Goal: Information Seeking & Learning: Learn about a topic

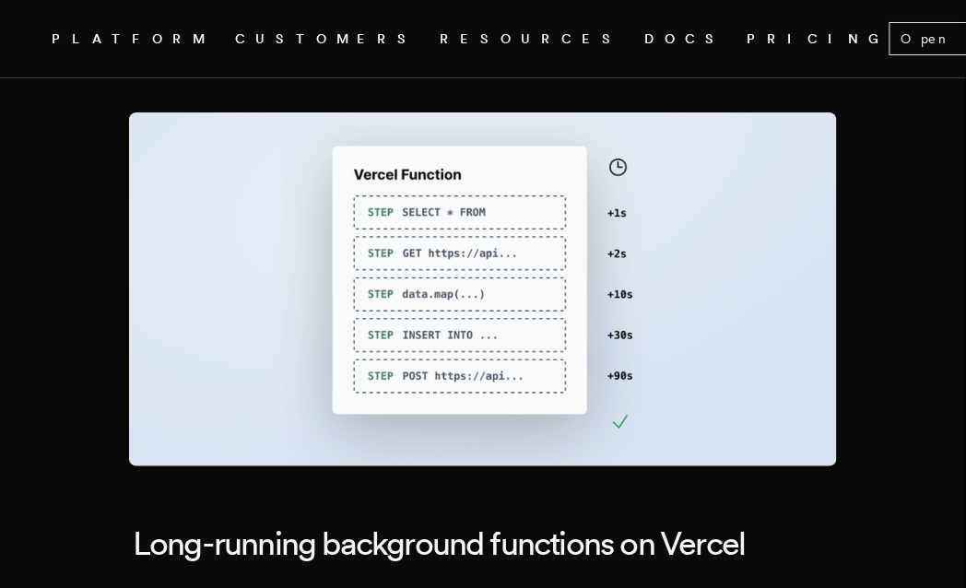
scroll to position [35, 0]
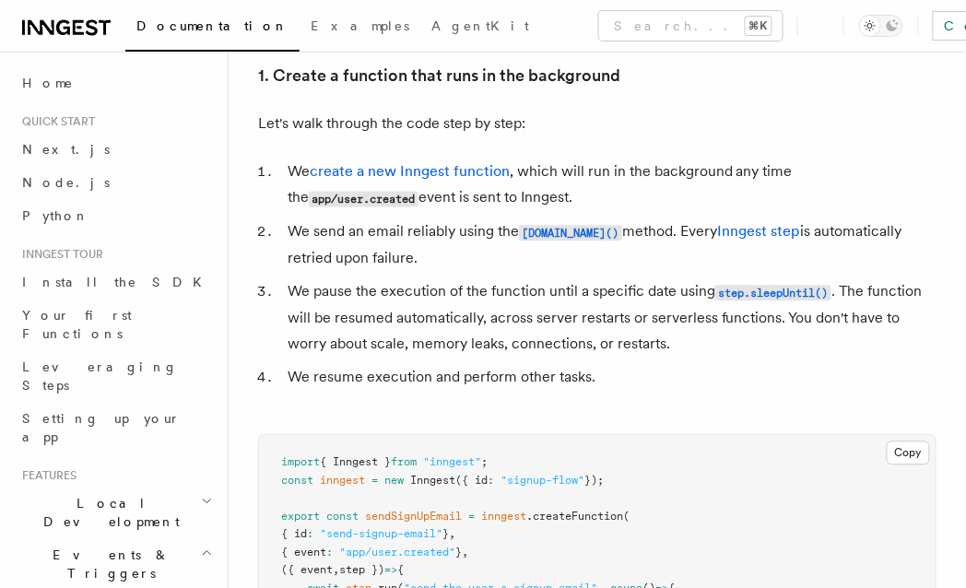
scroll to position [688, 0]
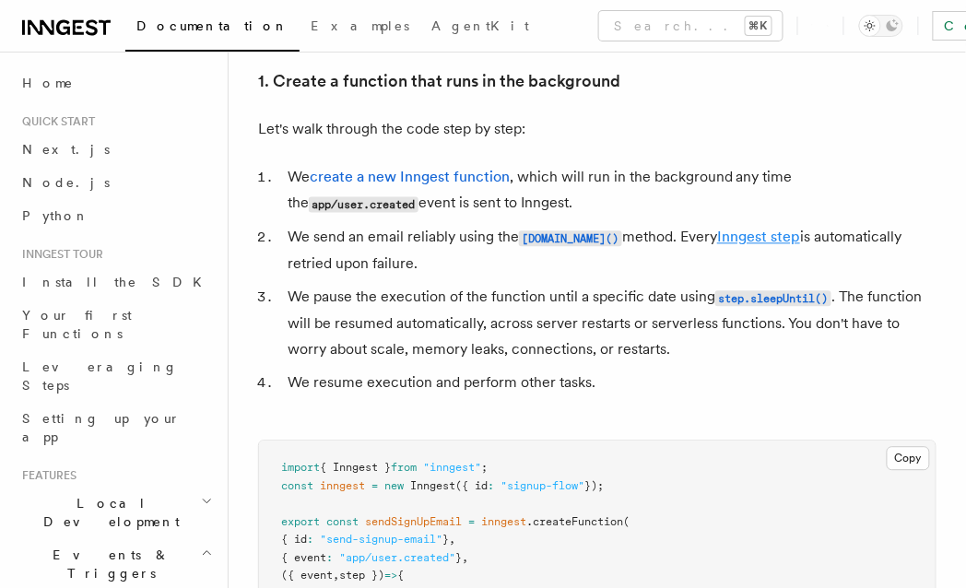
click at [736, 237] on link "Inngest step" at bounding box center [758, 238] width 83 height 18
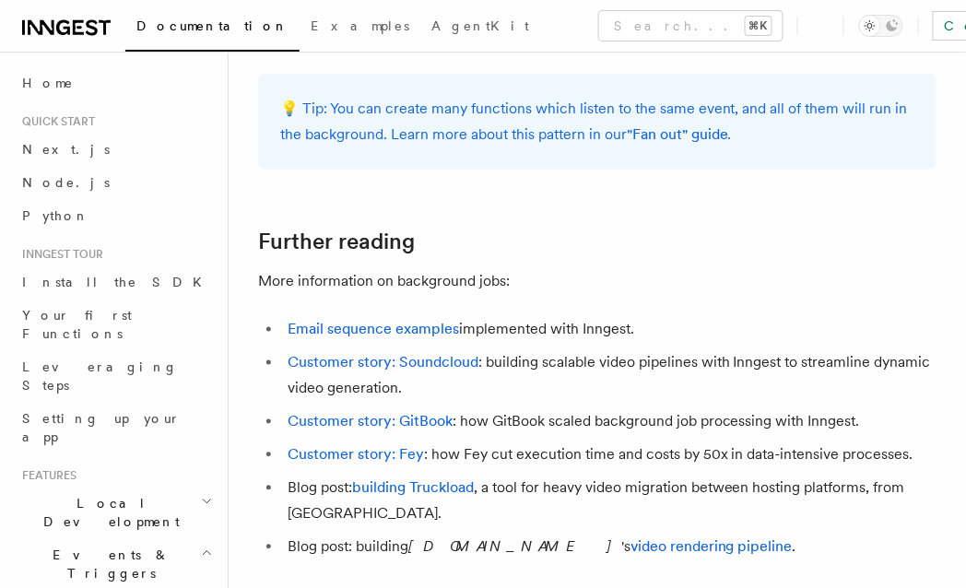
scroll to position [1894, 0]
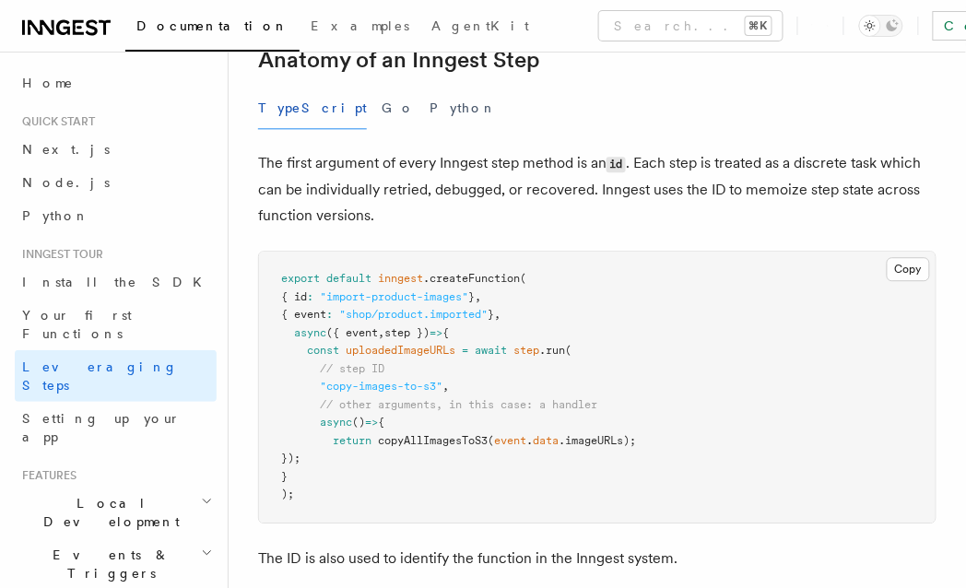
scroll to position [844, 0]
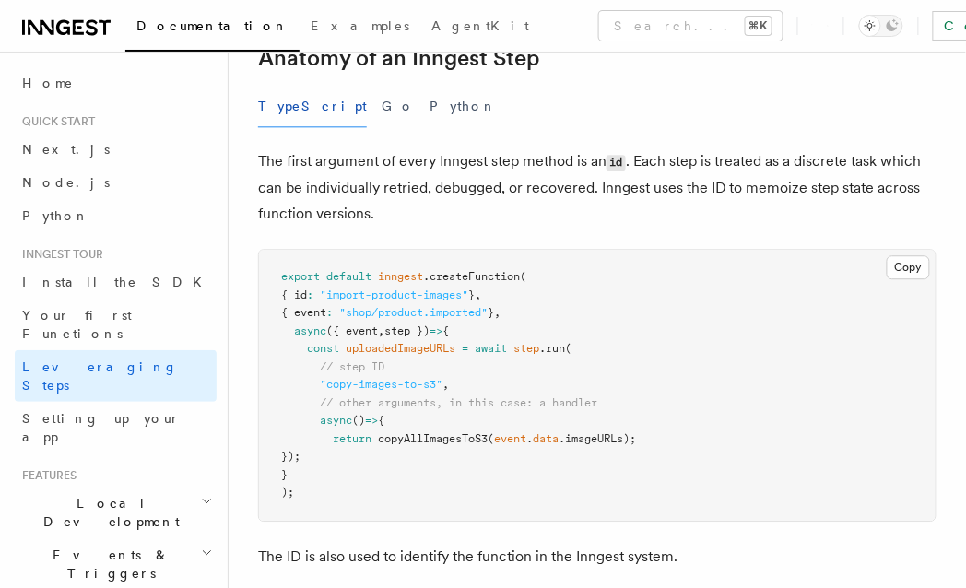
click at [461, 270] on span ".createFunction" at bounding box center [471, 276] width 97 height 13
copy span "createFunction"
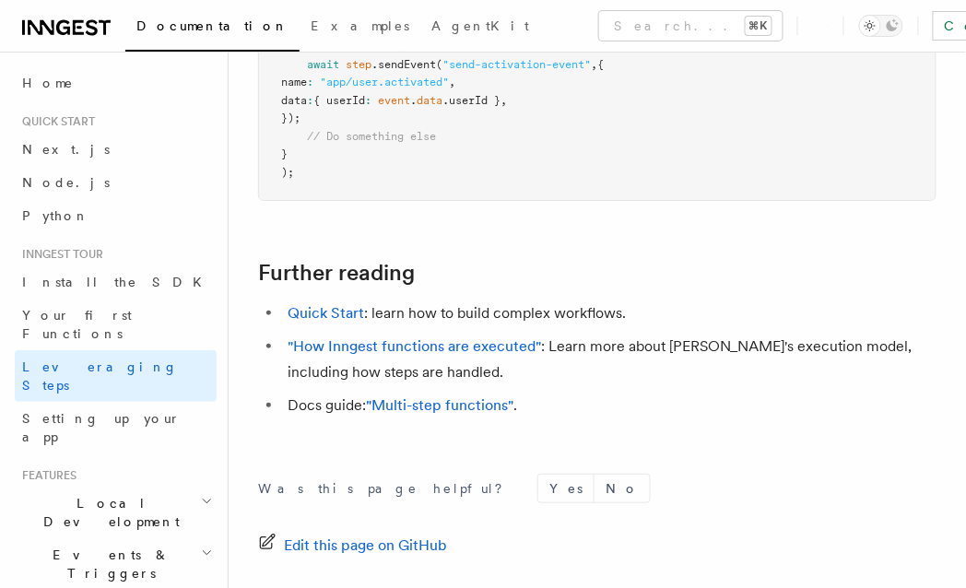
scroll to position [4329, 0]
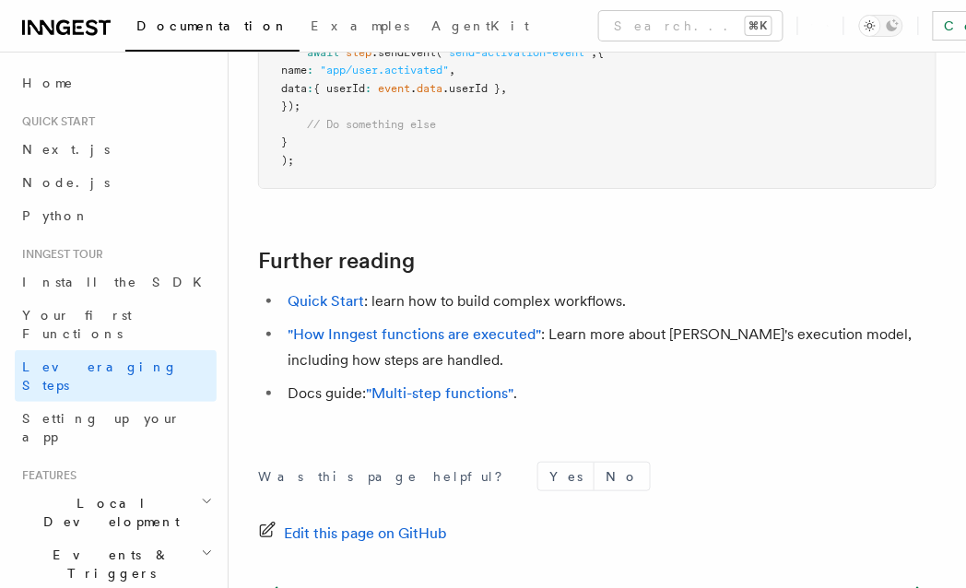
click at [333, 425] on div "Was this page helpful? Yes No Edit this page on GitHub Previous Your first Func…" at bounding box center [597, 597] width 679 height 344
click at [440, 326] on link ""How Inngest functions are executed"" at bounding box center [415, 335] width 254 height 18
click at [585, 381] on li "Docs guide: "Multi-step functions" ." at bounding box center [609, 394] width 655 height 26
click at [470, 385] on link ""Multi-step functions"" at bounding box center [440, 394] width 148 height 18
click at [353, 292] on link "Quick Start" at bounding box center [326, 301] width 77 height 18
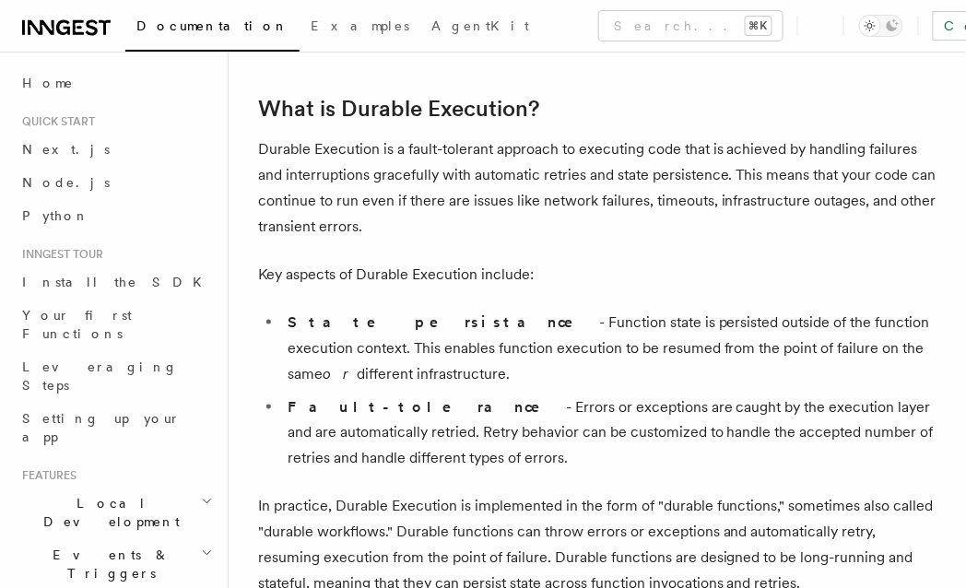
scroll to position [291, 0]
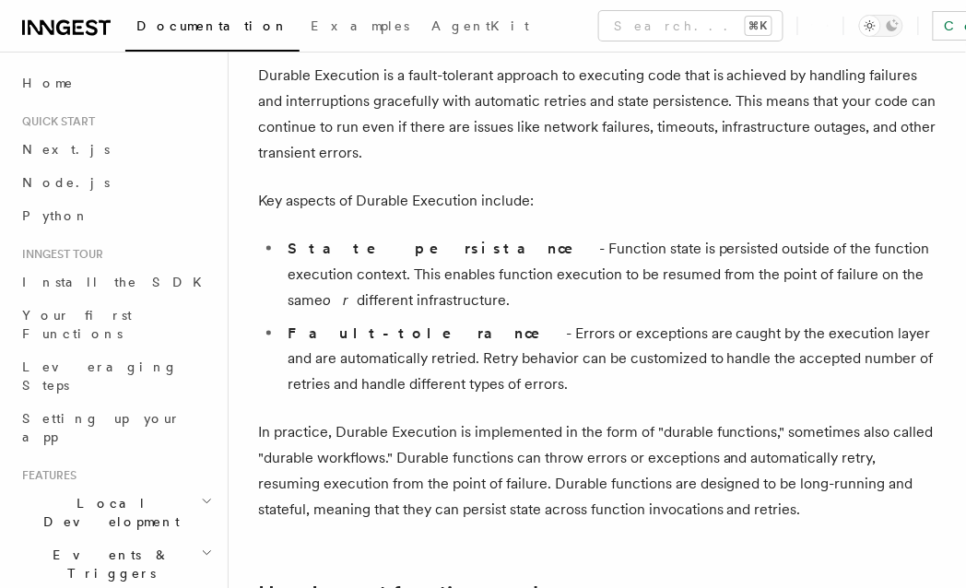
scroll to position [363, 0]
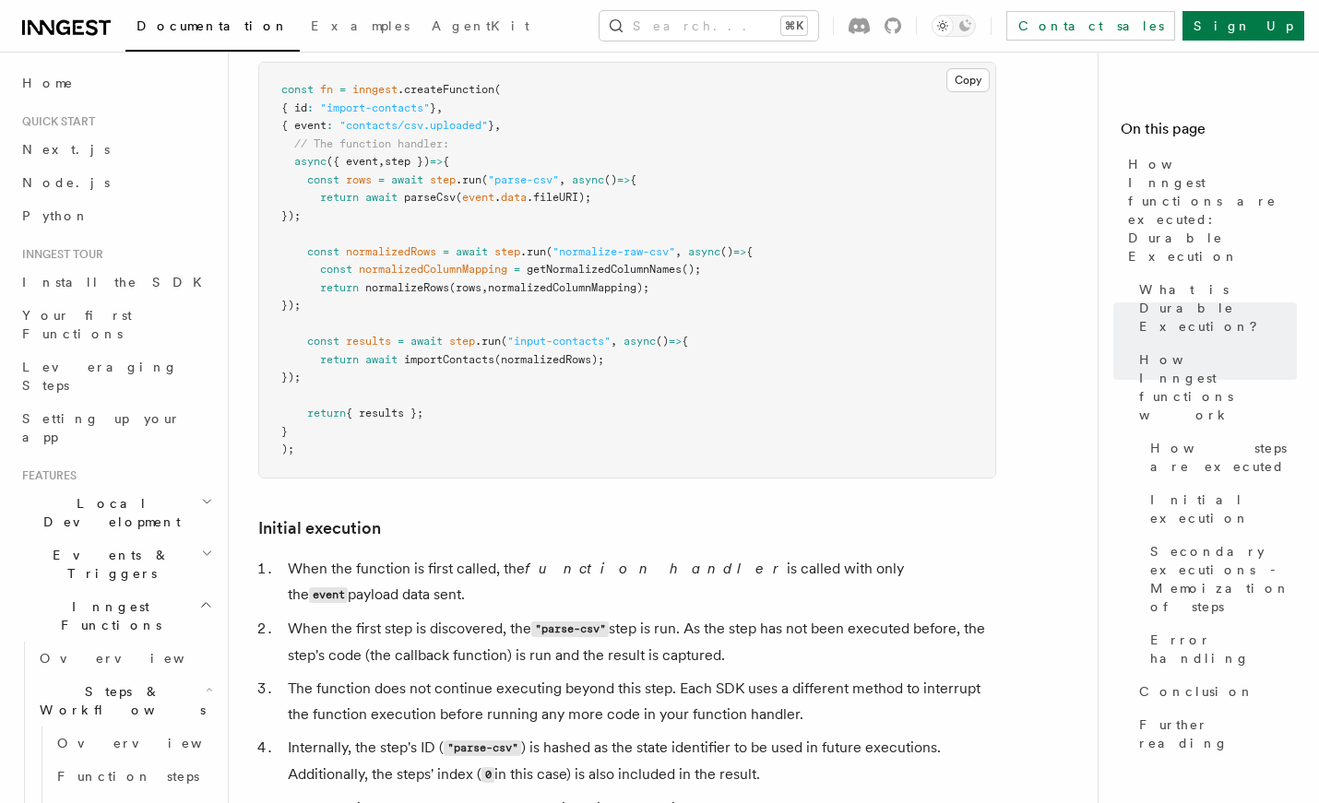
scroll to position [1854, 0]
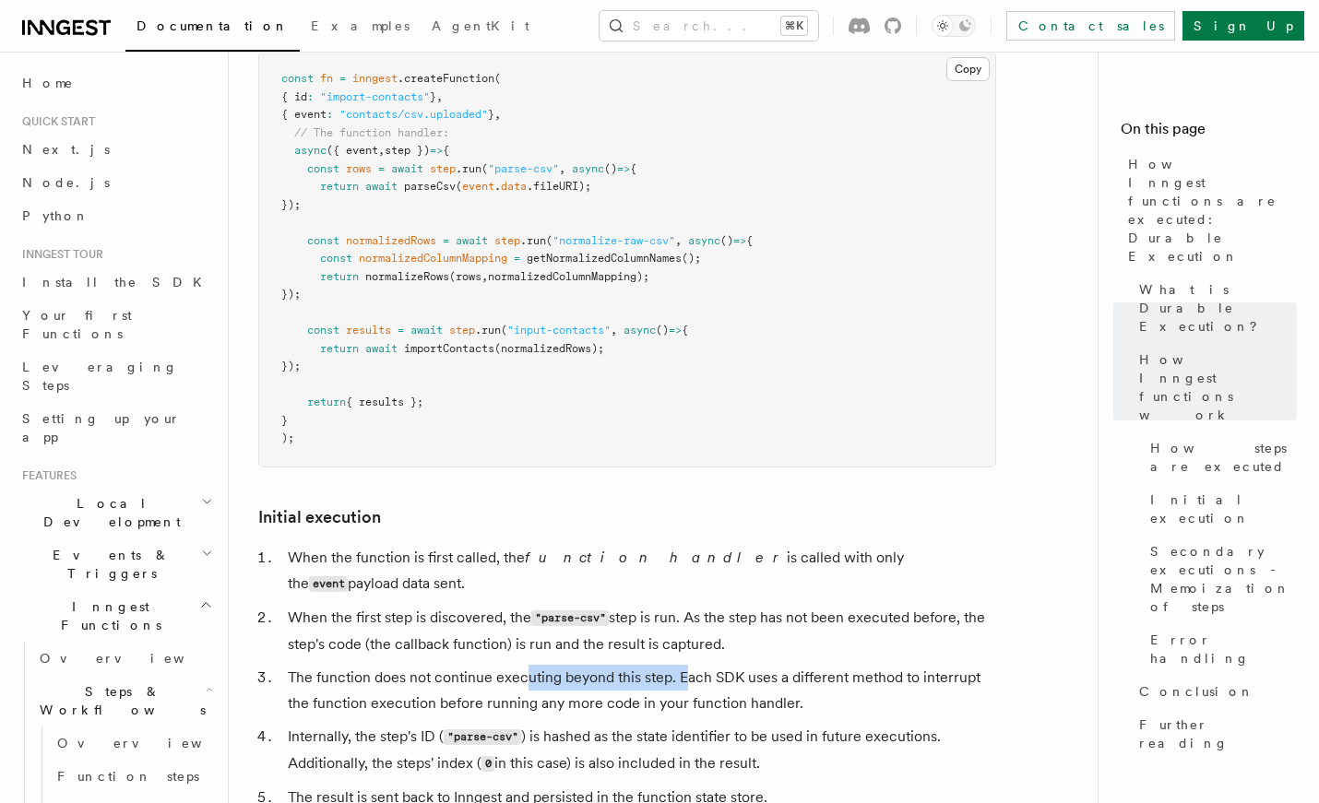
drag, startPoint x: 523, startPoint y: 603, endPoint x: 684, endPoint y: 589, distance: 162.0
click at [684, 587] on li "The function does not continue executing beyond this step. Each SDK uses a diff…" at bounding box center [639, 691] width 714 height 52
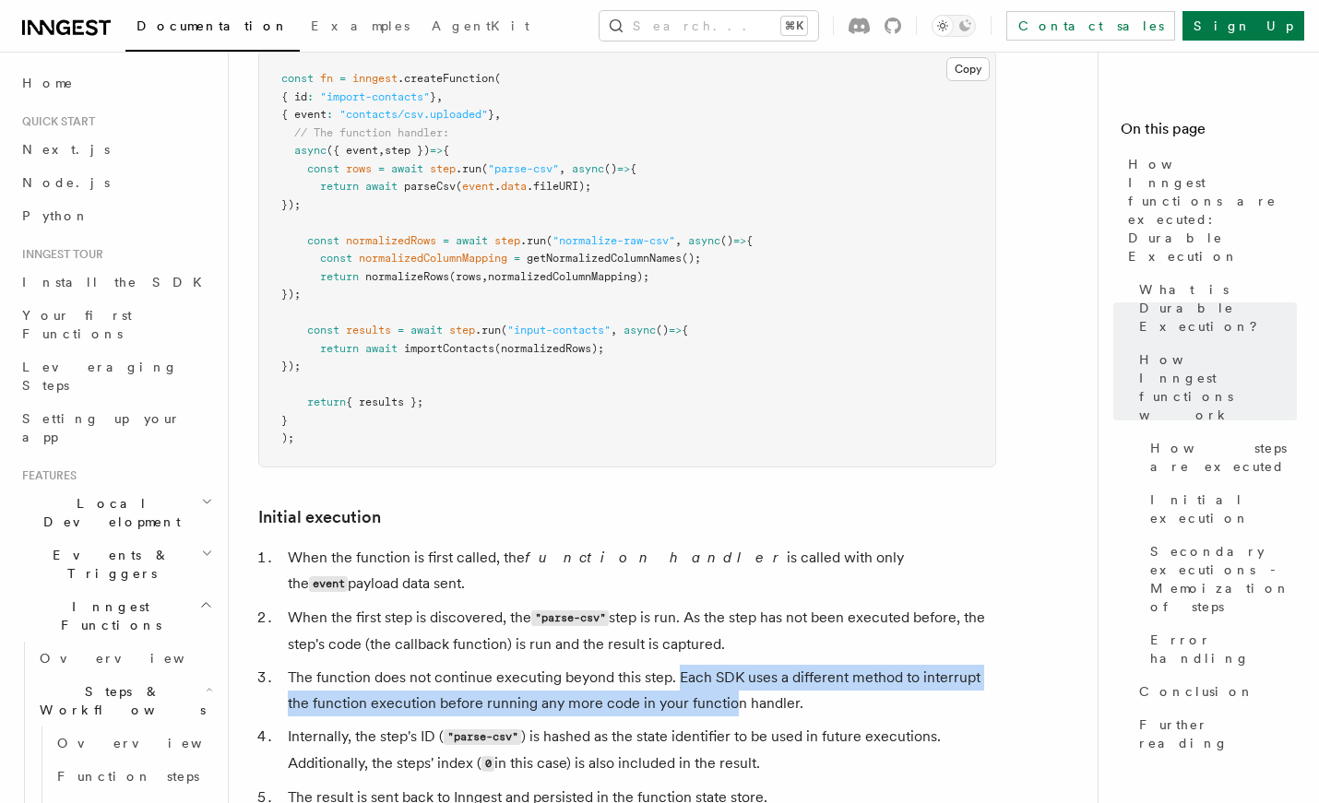
drag, startPoint x: 679, startPoint y: 598, endPoint x: 735, endPoint y: 615, distance: 58.9
click at [735, 587] on li "The function does not continue executing beyond this step. Each SDK uses a diff…" at bounding box center [639, 691] width 714 height 52
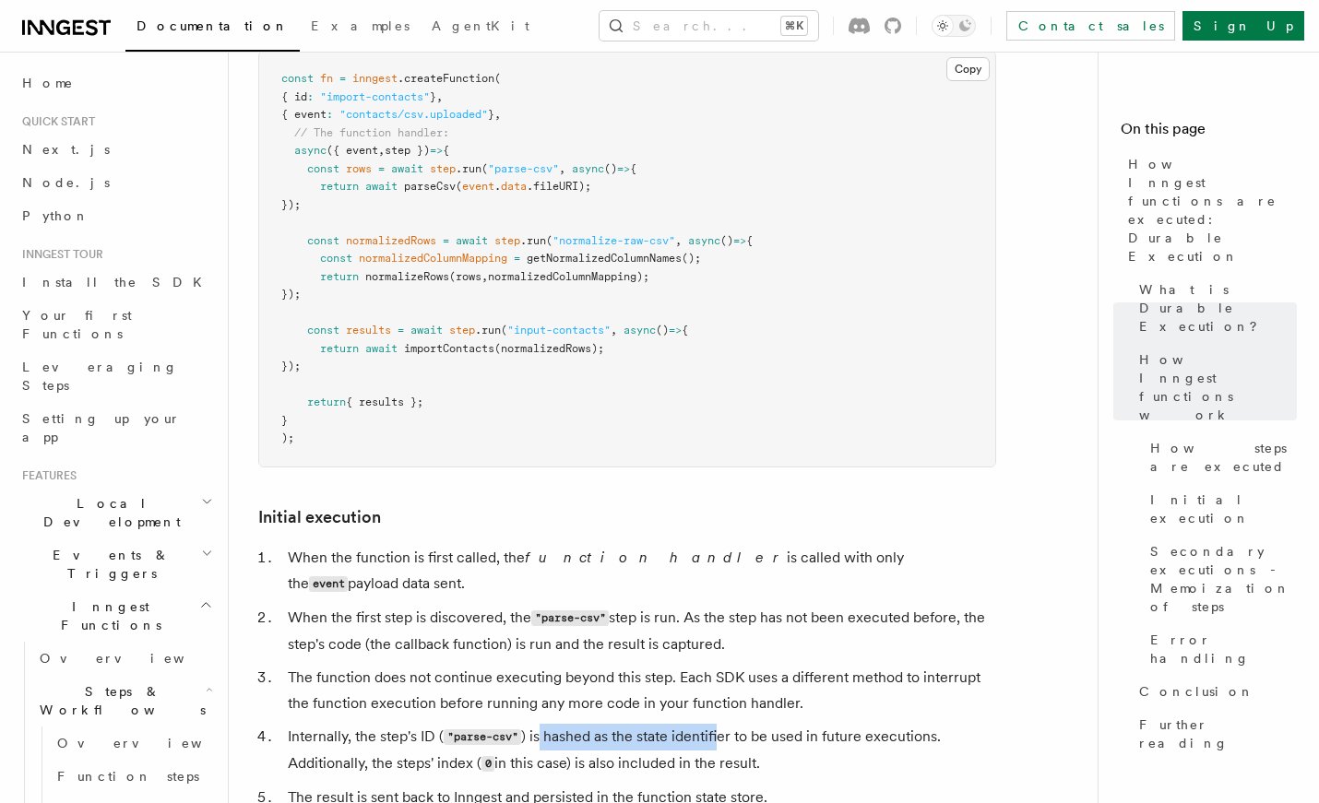
drag, startPoint x: 542, startPoint y: 658, endPoint x: 719, endPoint y: 664, distance: 177.2
click at [719, 587] on li "Internally, the step's ID ( "parse-csv" ) is hashed as the state identifier to …" at bounding box center [639, 750] width 714 height 53
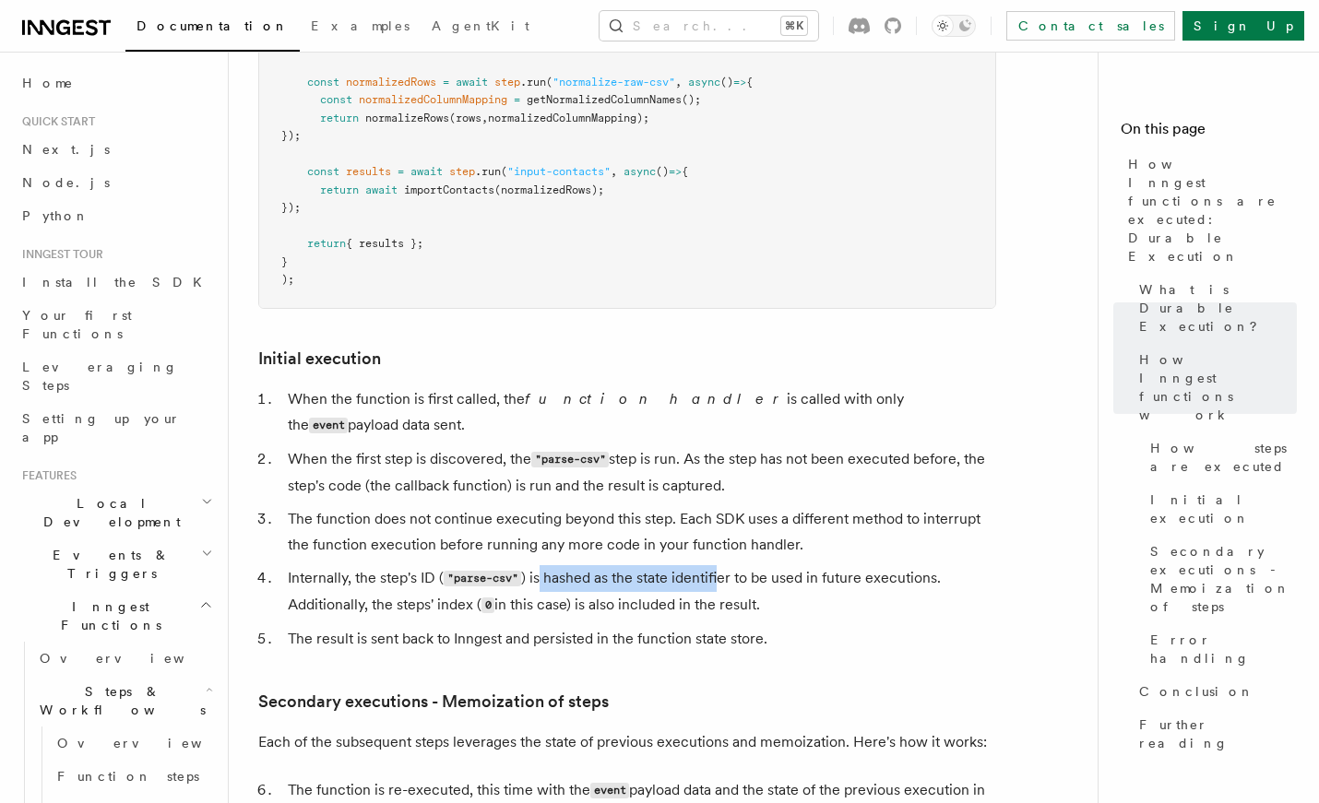
scroll to position [2016, 0]
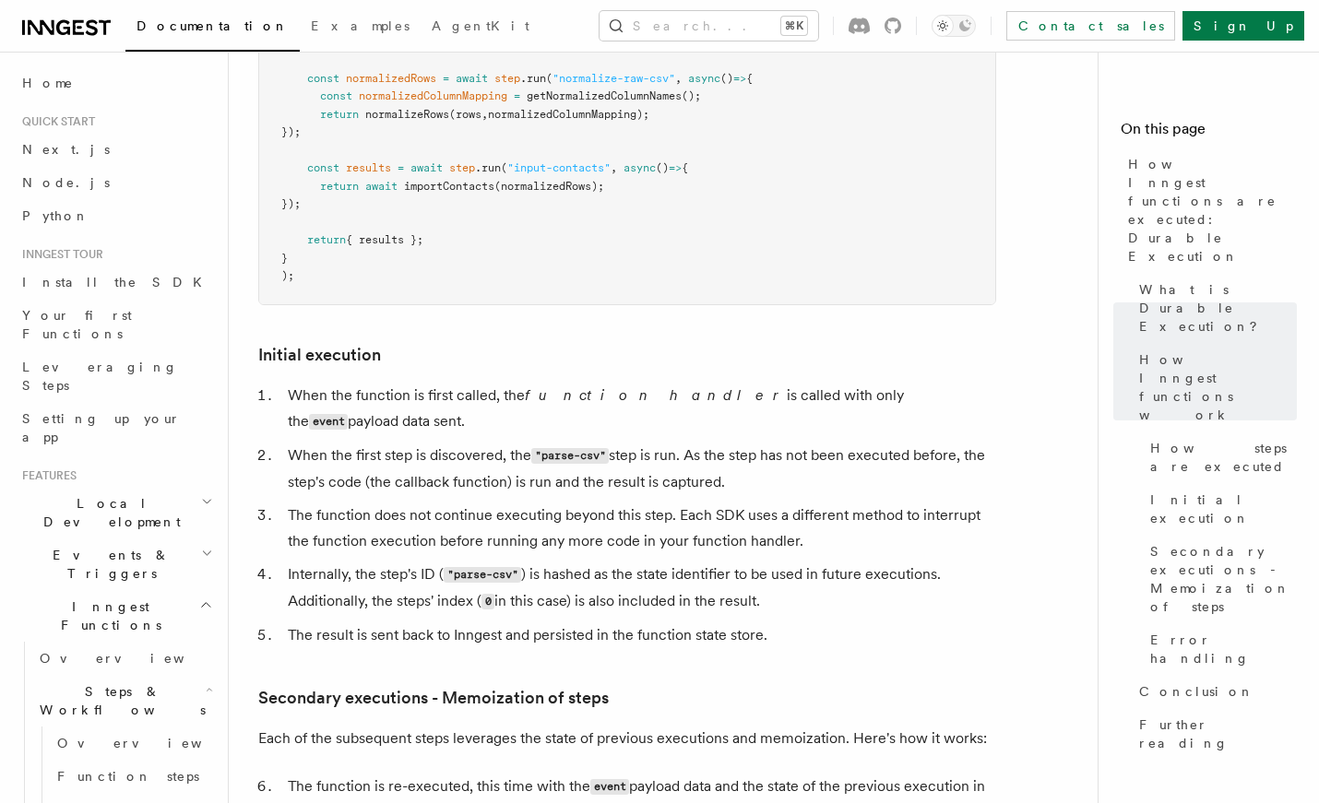
click at [653, 587] on article "Features Inngest Functions Steps & Workflows How Inngest functions are executed…" at bounding box center [670, 247] width 824 height 4364
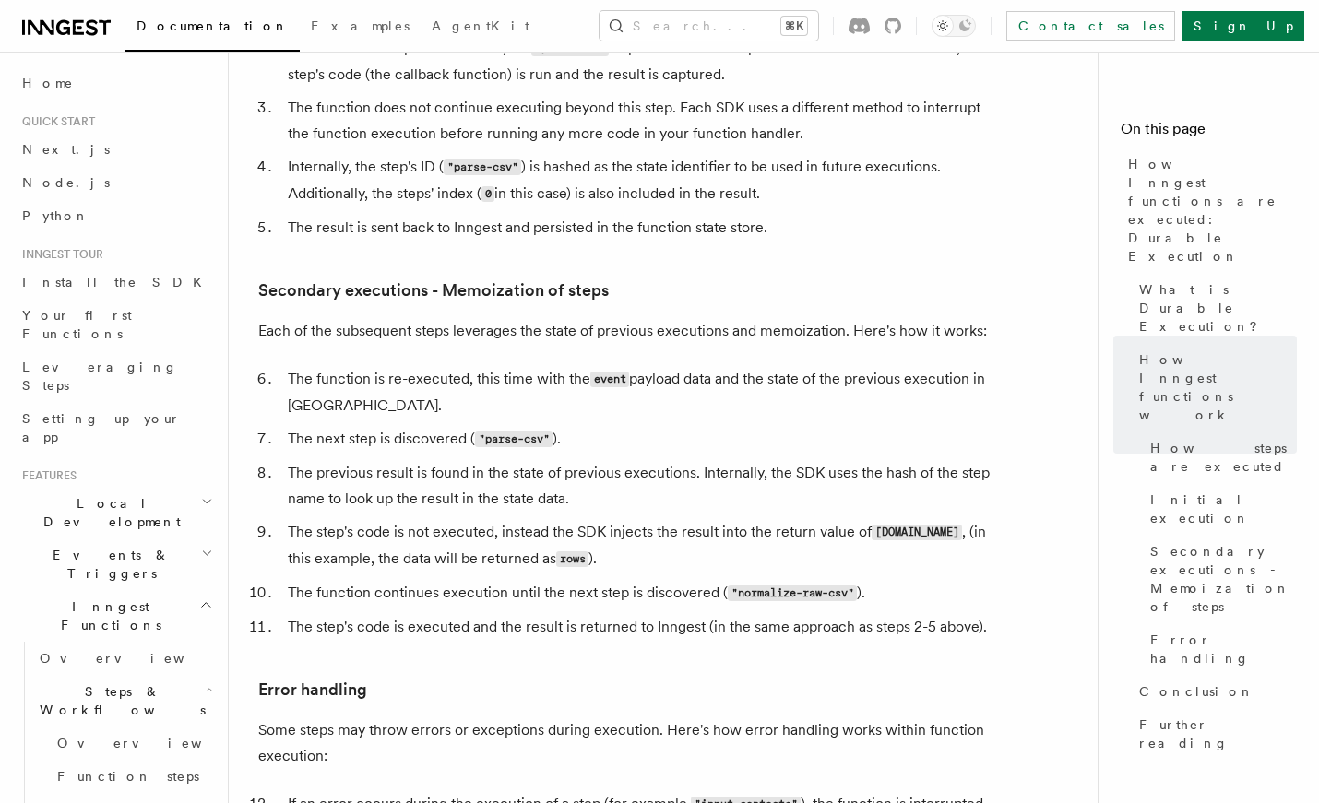
scroll to position [2425, 0]
click at [320, 365] on li "The function is re-executed, this time with the event payload data and the stat…" at bounding box center [639, 391] width 714 height 53
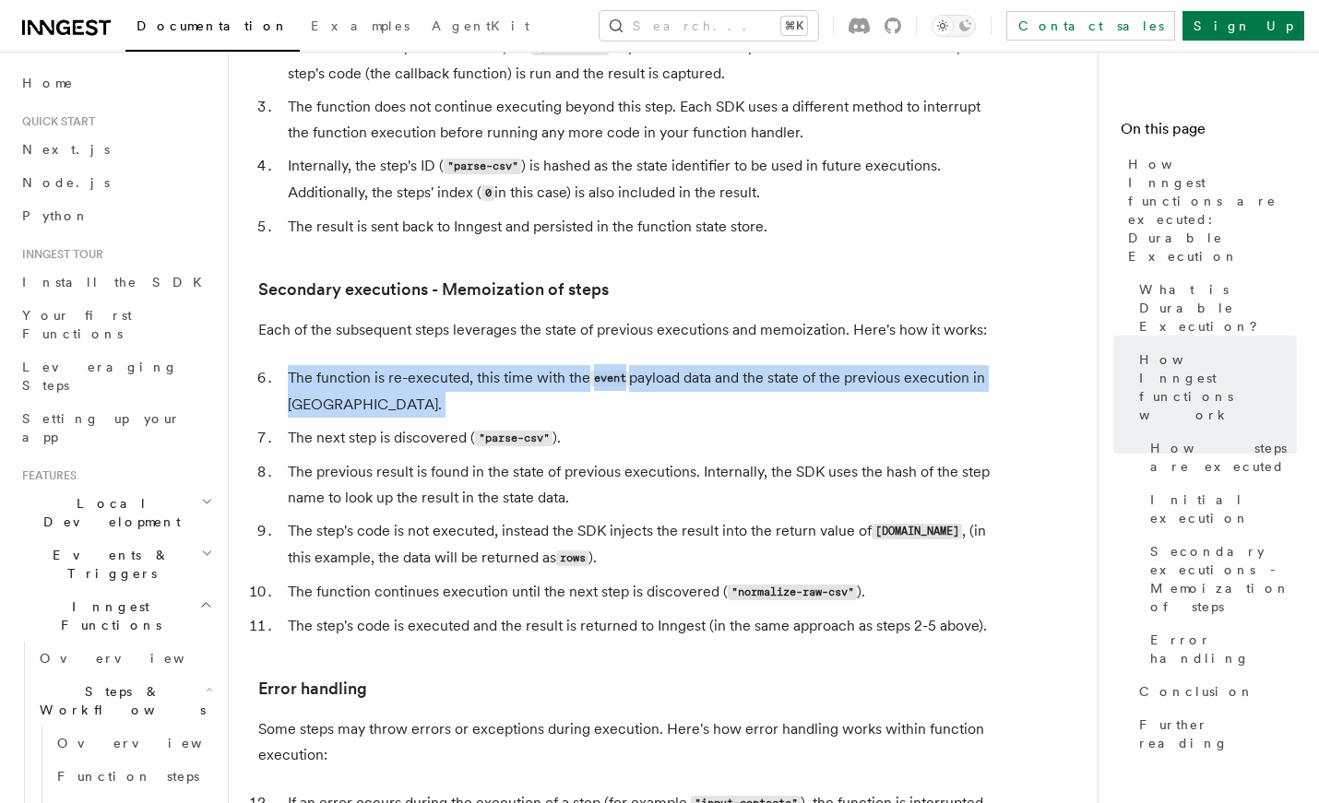
click at [320, 365] on li "The function is re-executed, this time with the event payload data and the stat…" at bounding box center [639, 391] width 714 height 53
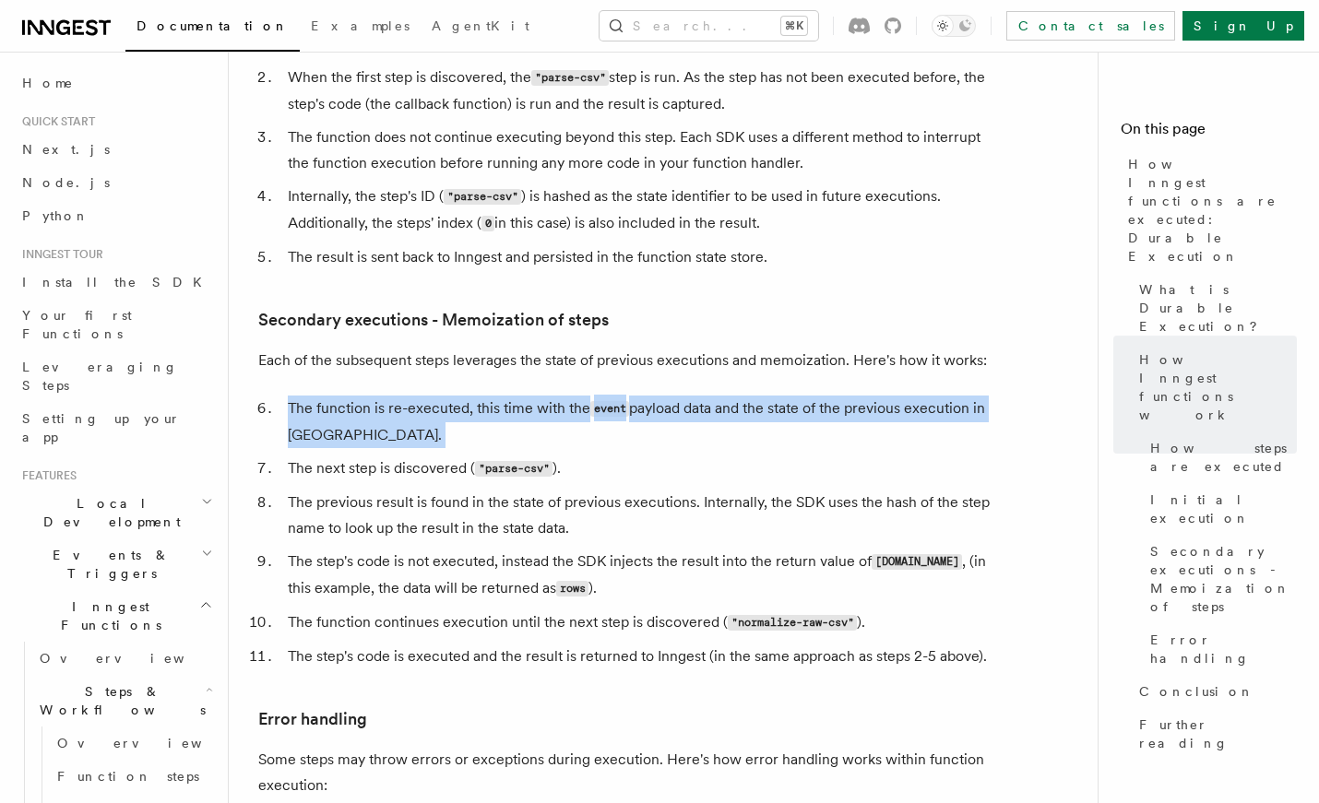
scroll to position [2394, 0]
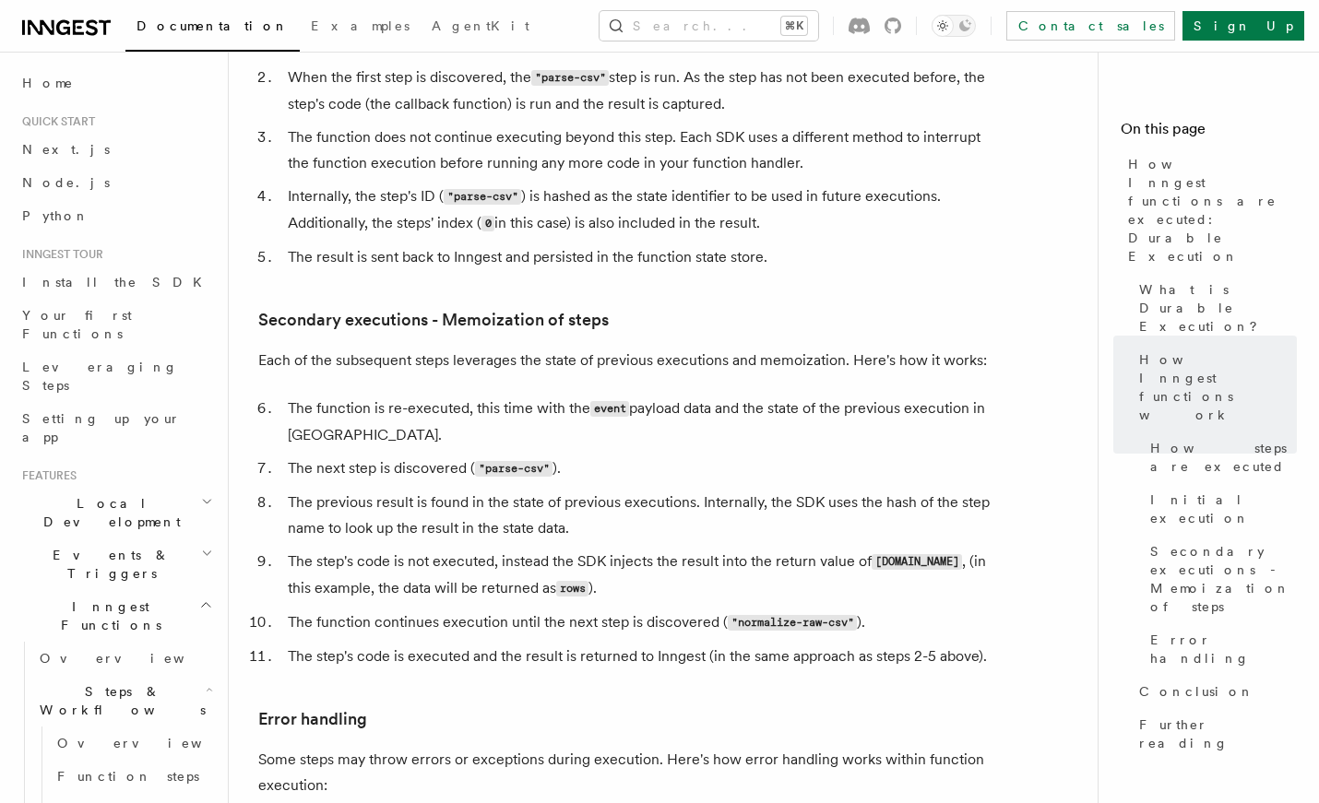
click at [726, 456] on li "The next step is discovered ( "parse-csv" )." at bounding box center [639, 469] width 714 height 27
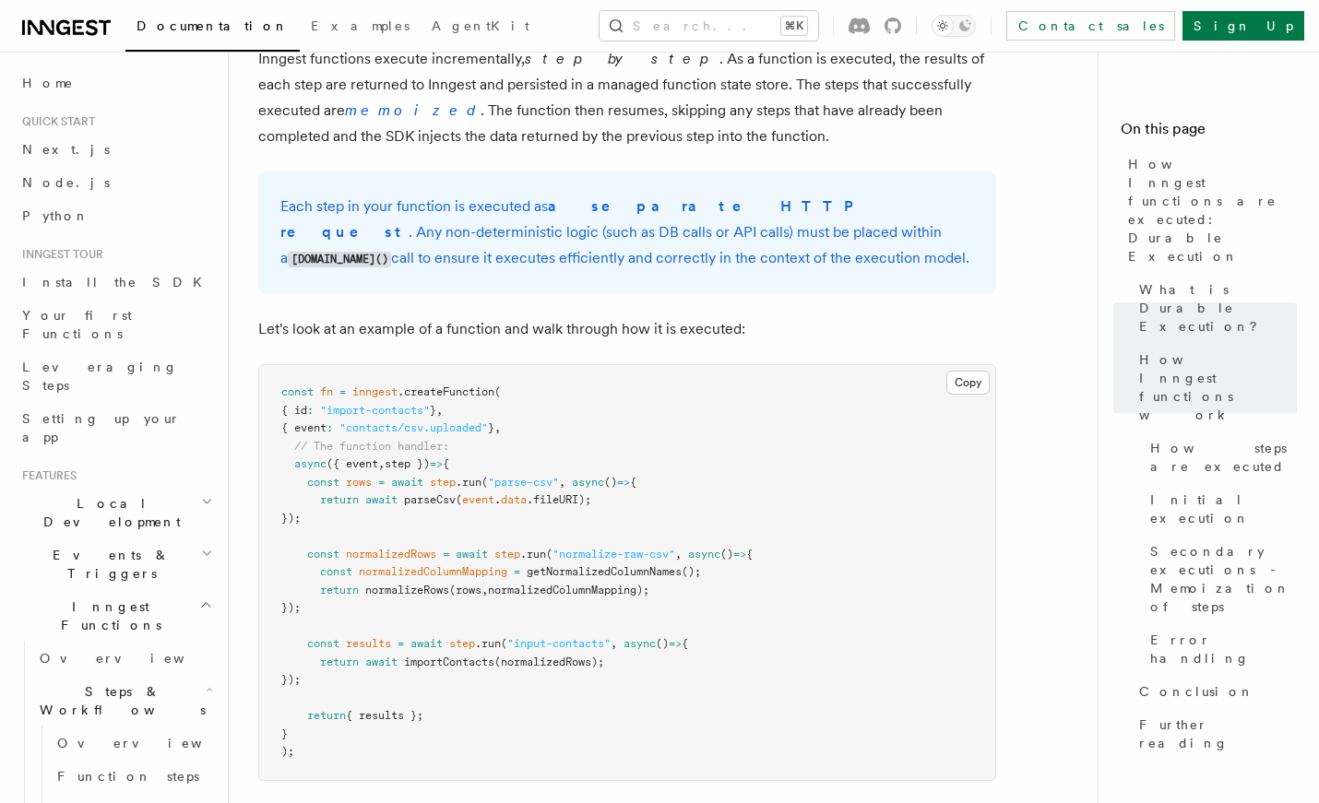
scroll to position [1273, 0]
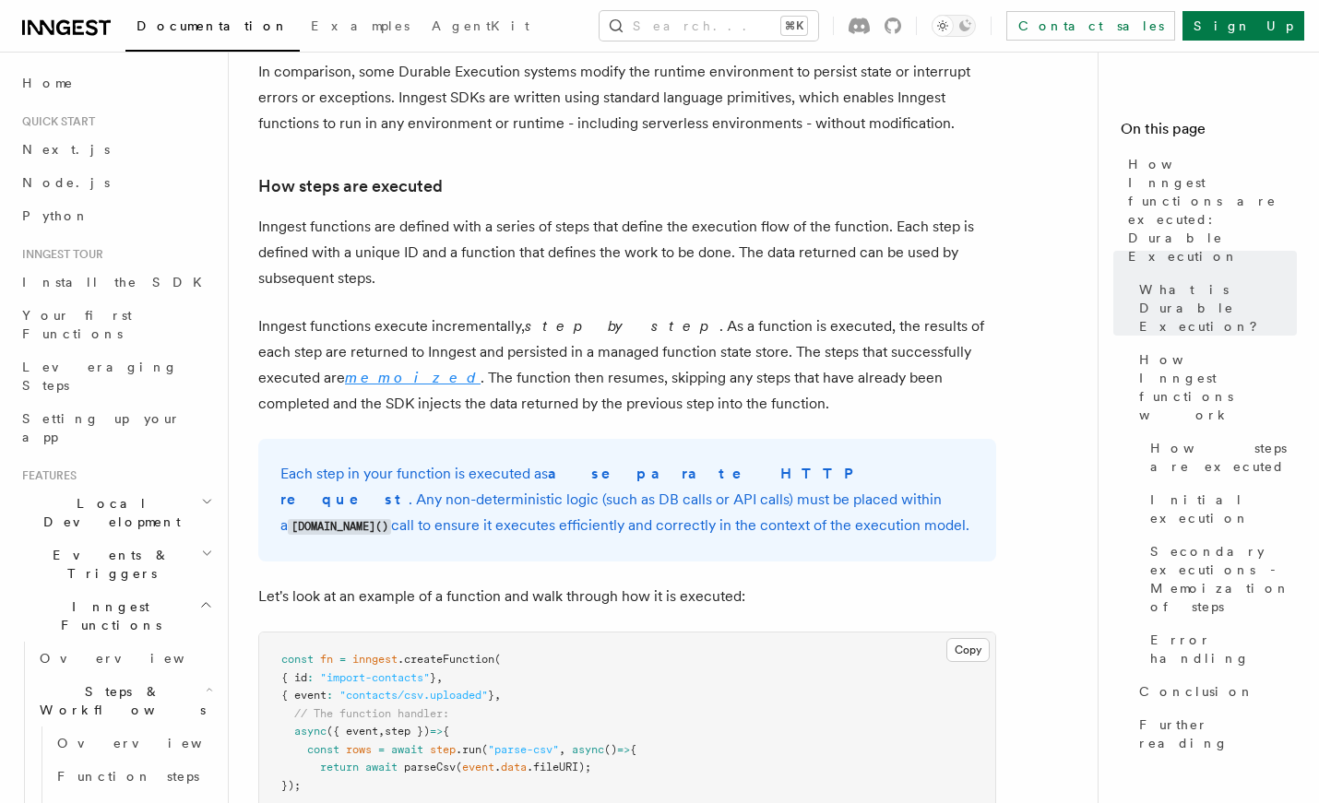
click at [345, 369] on em "memoized" at bounding box center [413, 378] width 136 height 18
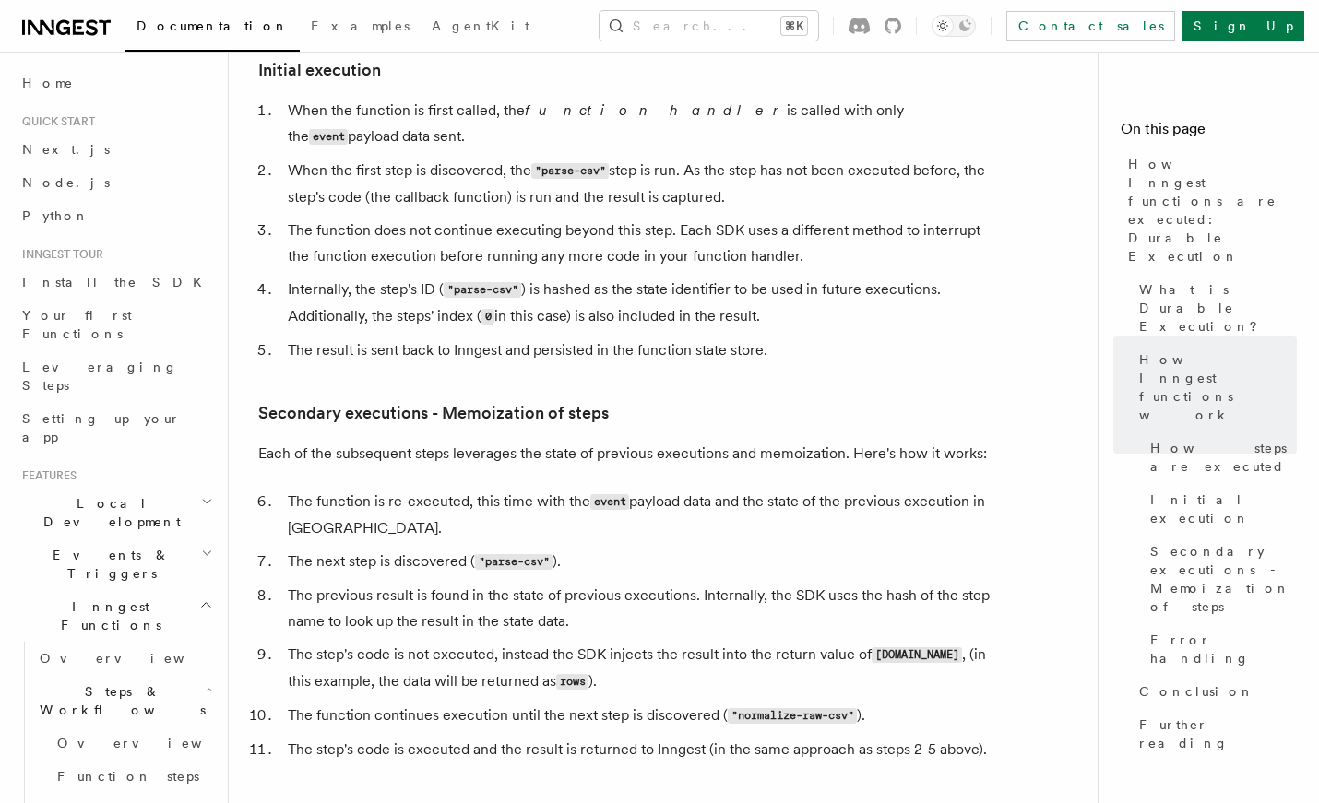
scroll to position [2303, 0]
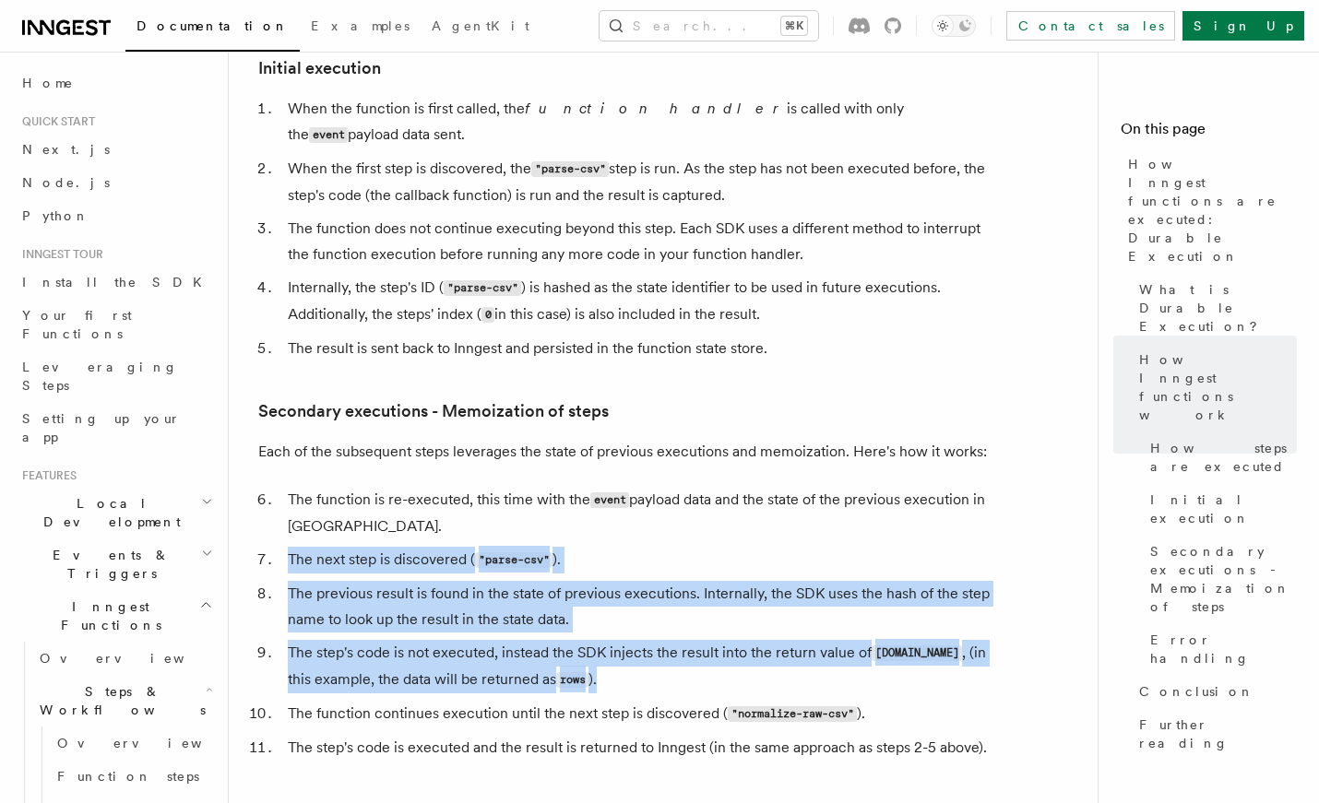
drag, startPoint x: 593, startPoint y: 600, endPoint x: 287, endPoint y: 489, distance: 325.9
click at [287, 489] on ol "The function is re-executed, this time with the event payload data and the stat…" at bounding box center [627, 624] width 738 height 274
copy ol "The next step is discovered ( "parse-csv" ). The previous result is found in th…"
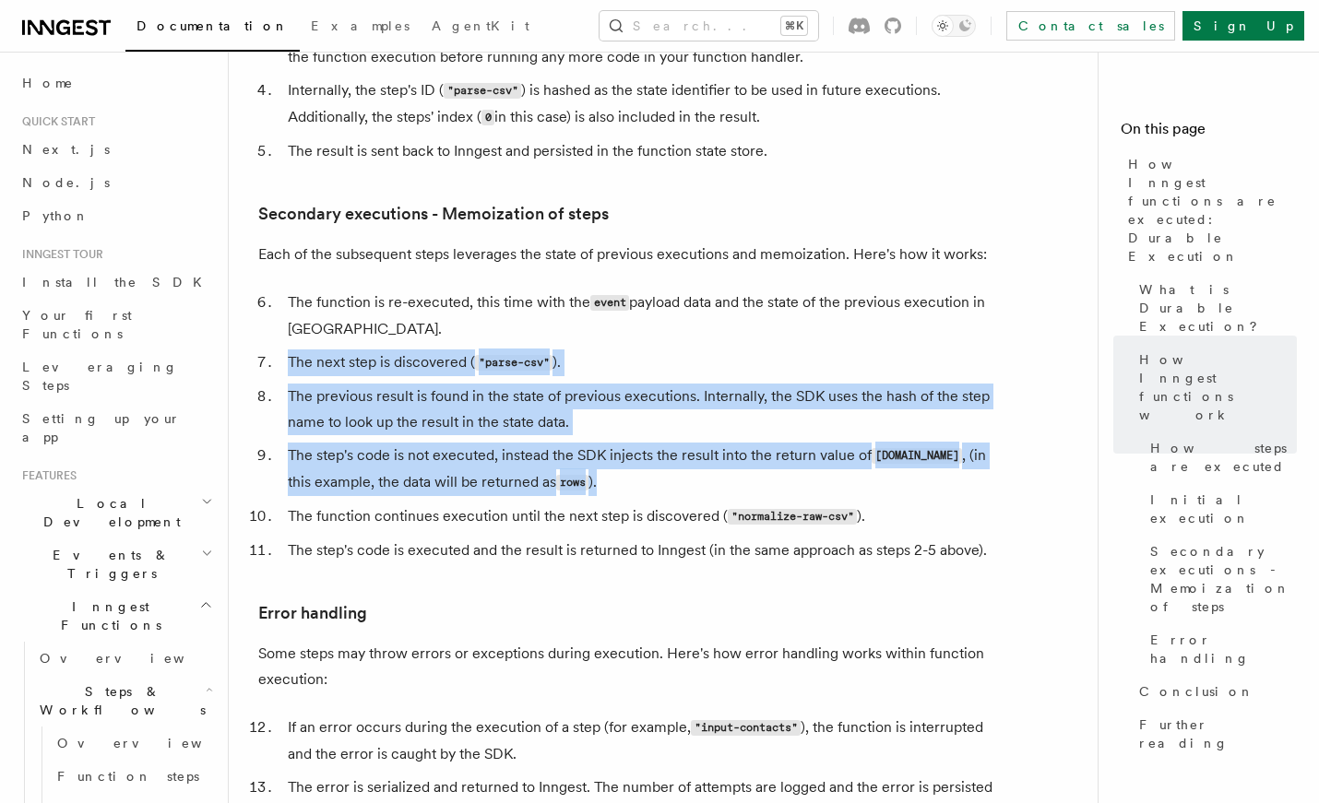
scroll to position [2521, 0]
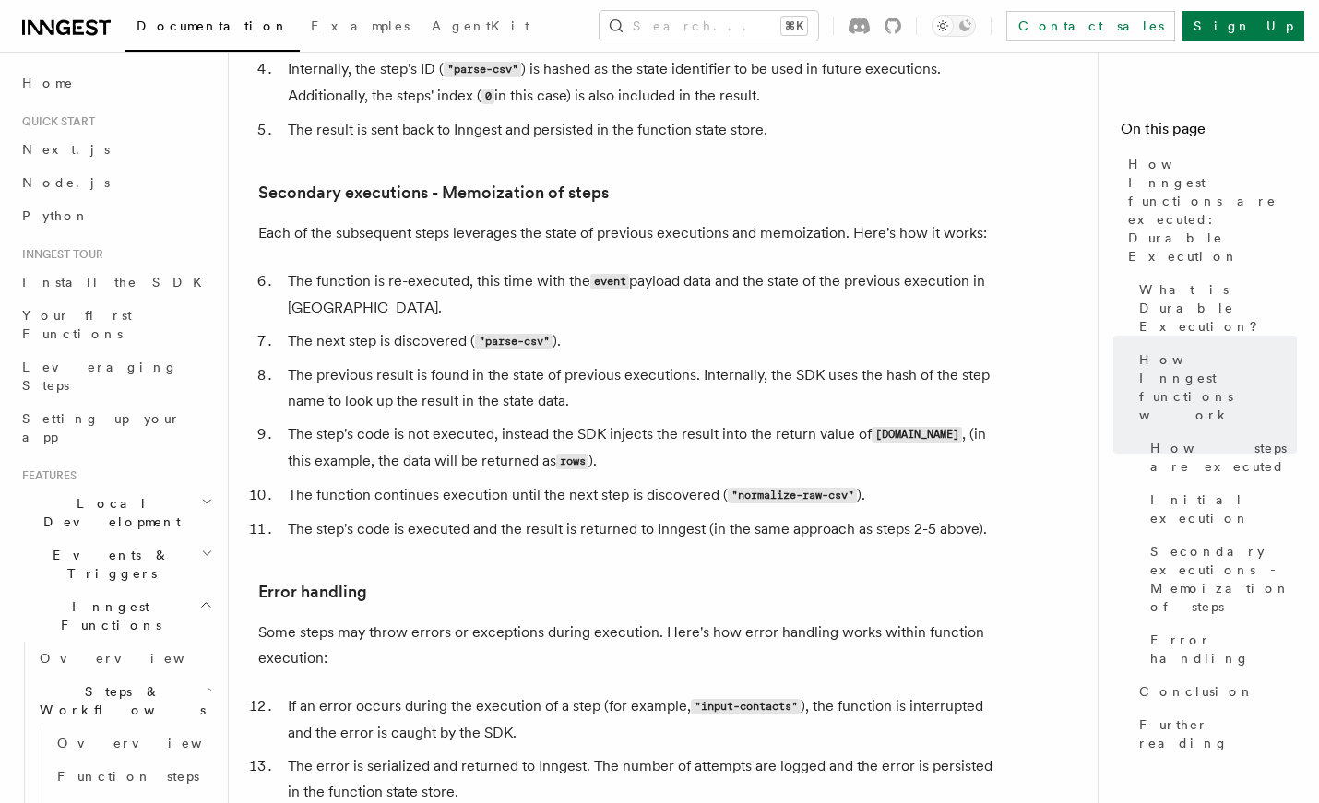
click at [558, 482] on li "The function continues execution until the next step is discovered ( "normalize…" at bounding box center [639, 495] width 714 height 27
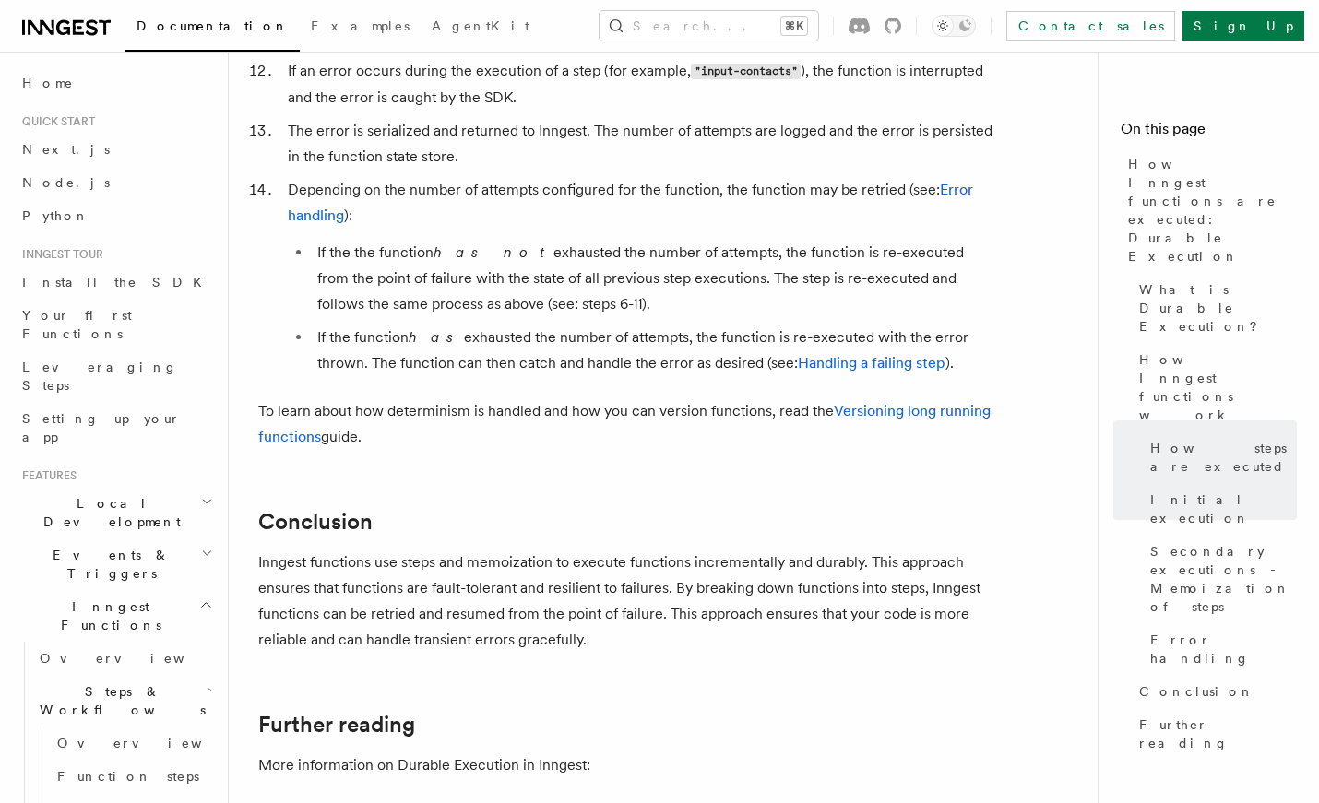
scroll to position [3159, 0]
click at [818, 352] on link "Handling a failing step" at bounding box center [872, 361] width 148 height 18
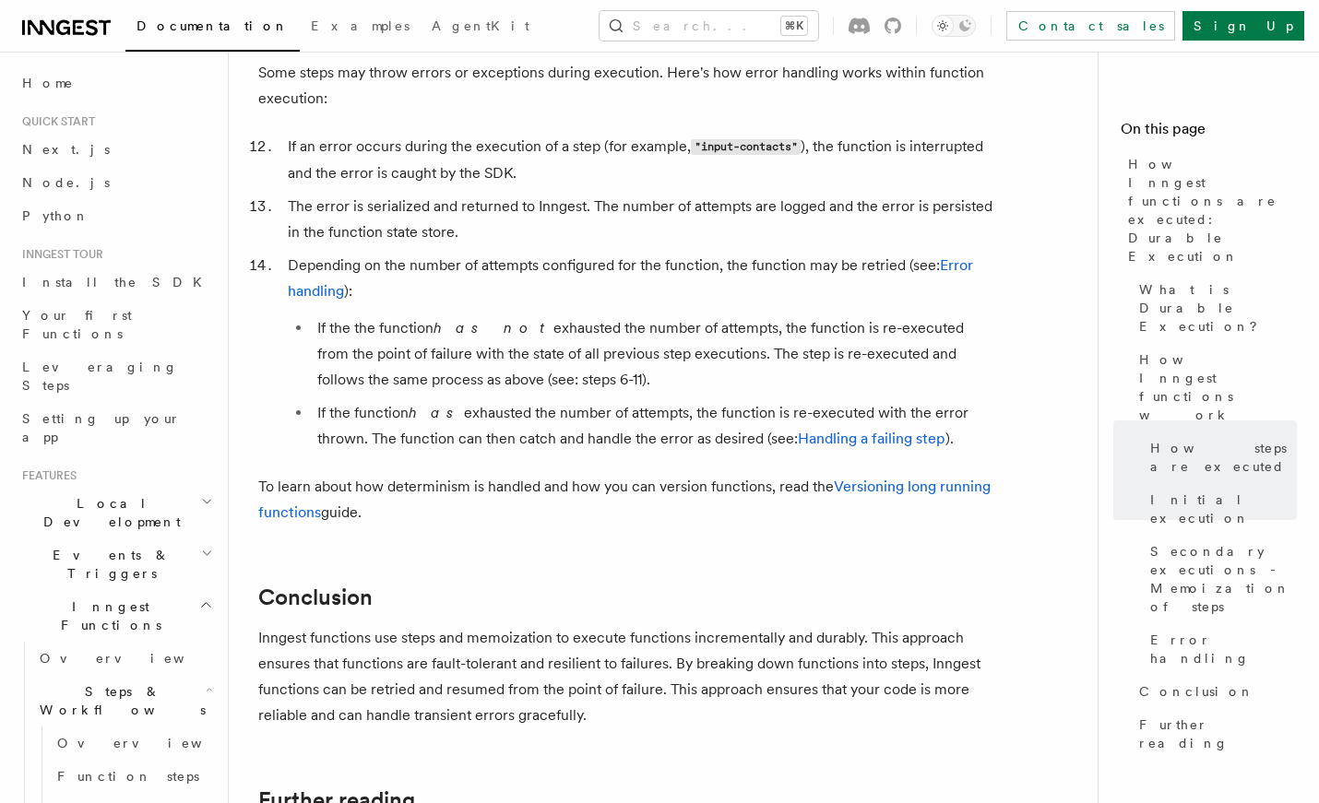
scroll to position [3083, 0]
click at [501, 472] on p "To learn about how determinism is handled and how you can version functions, re…" at bounding box center [627, 498] width 738 height 52
click at [883, 476] on link "Versioning long running functions" at bounding box center [624, 497] width 732 height 43
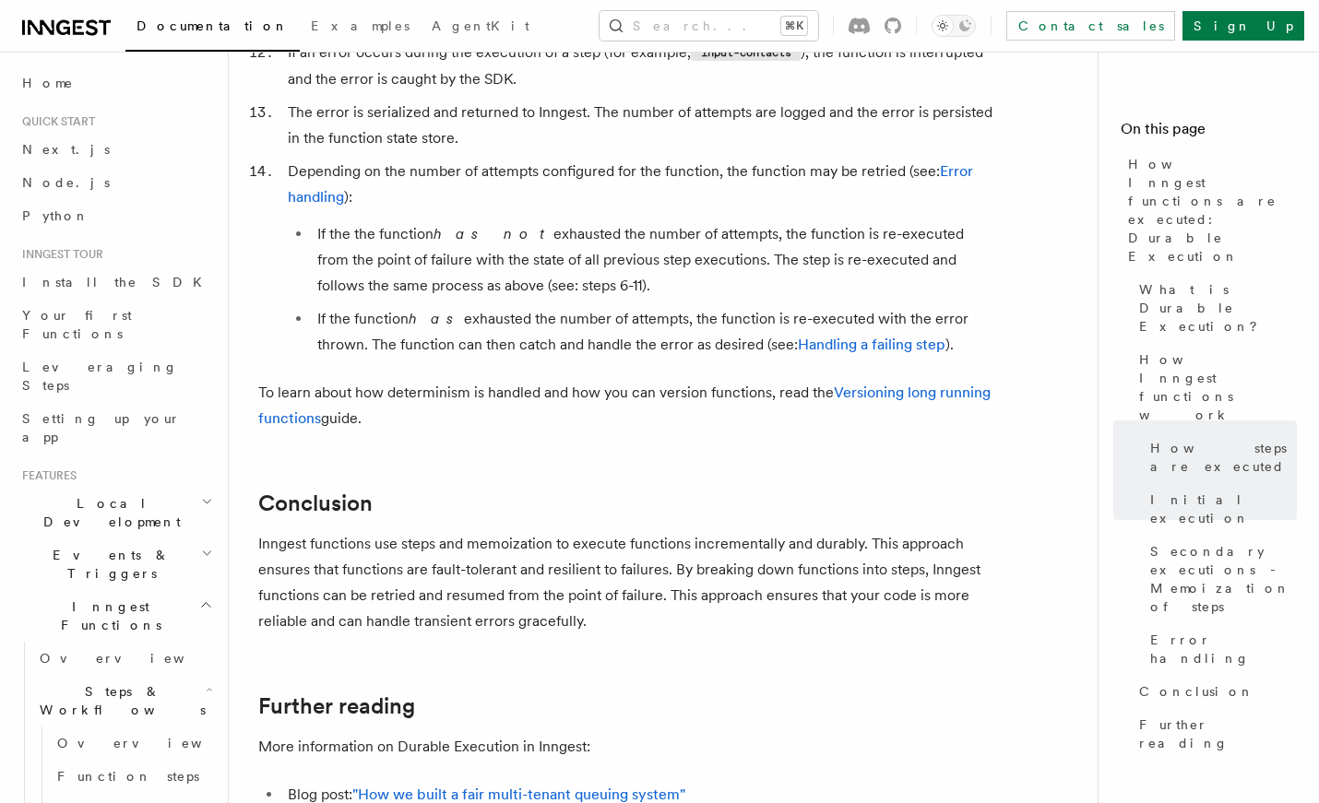
scroll to position [3176, 0]
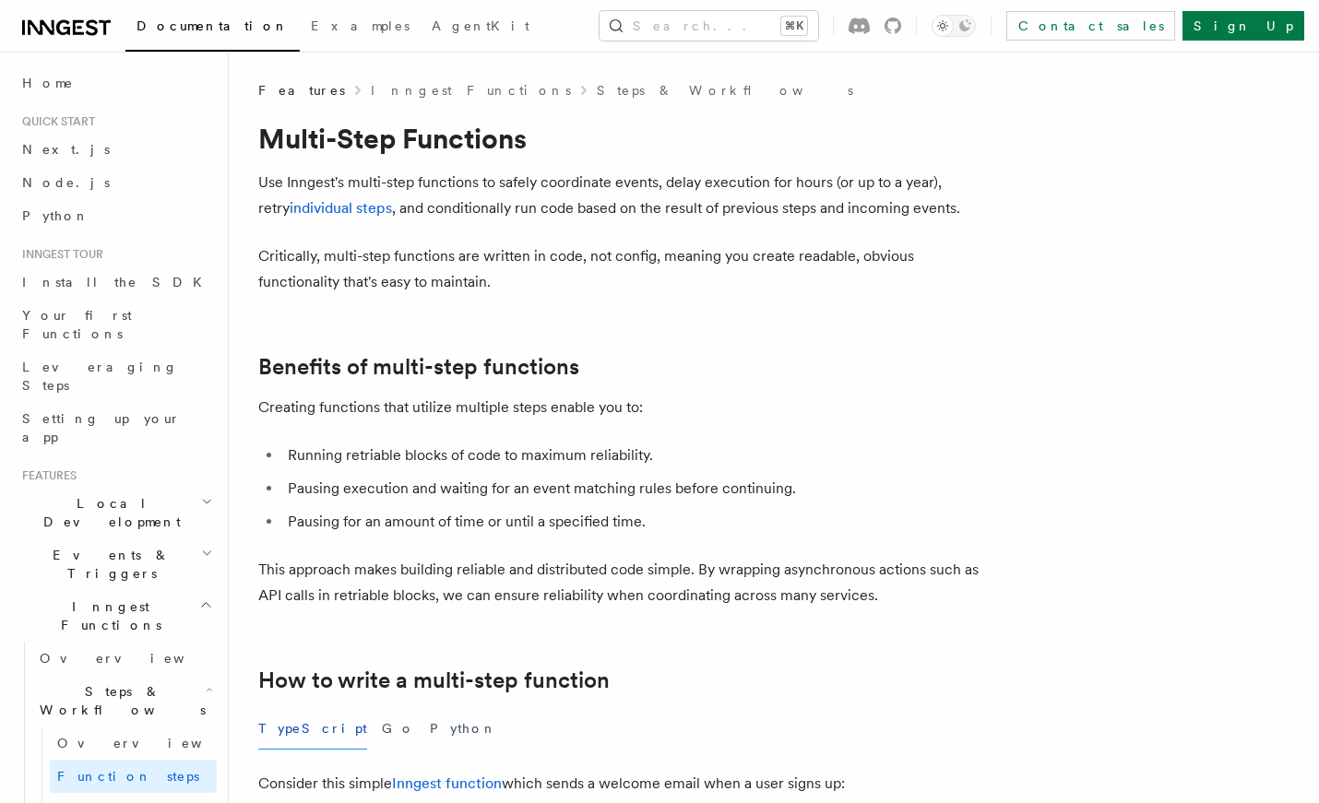
scroll to position [28, 0]
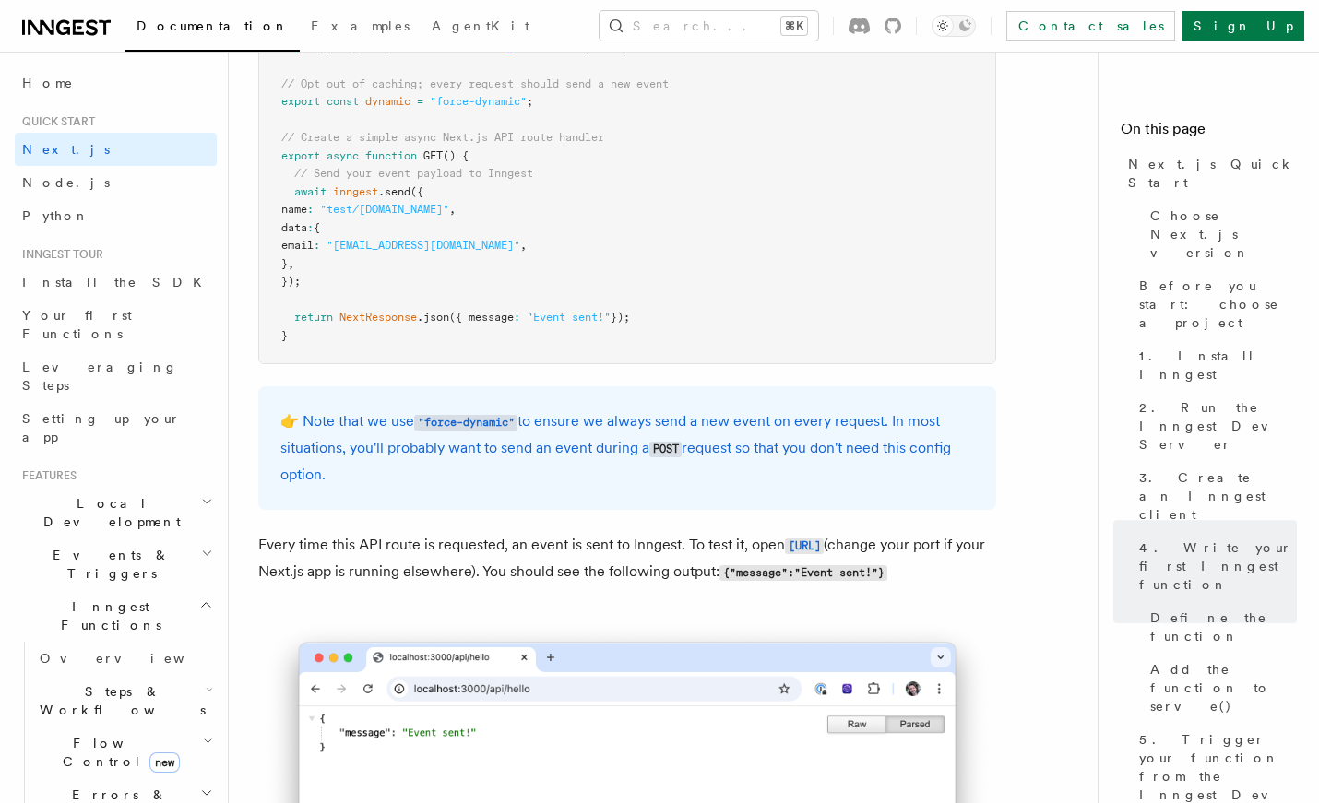
scroll to position [10262, 0]
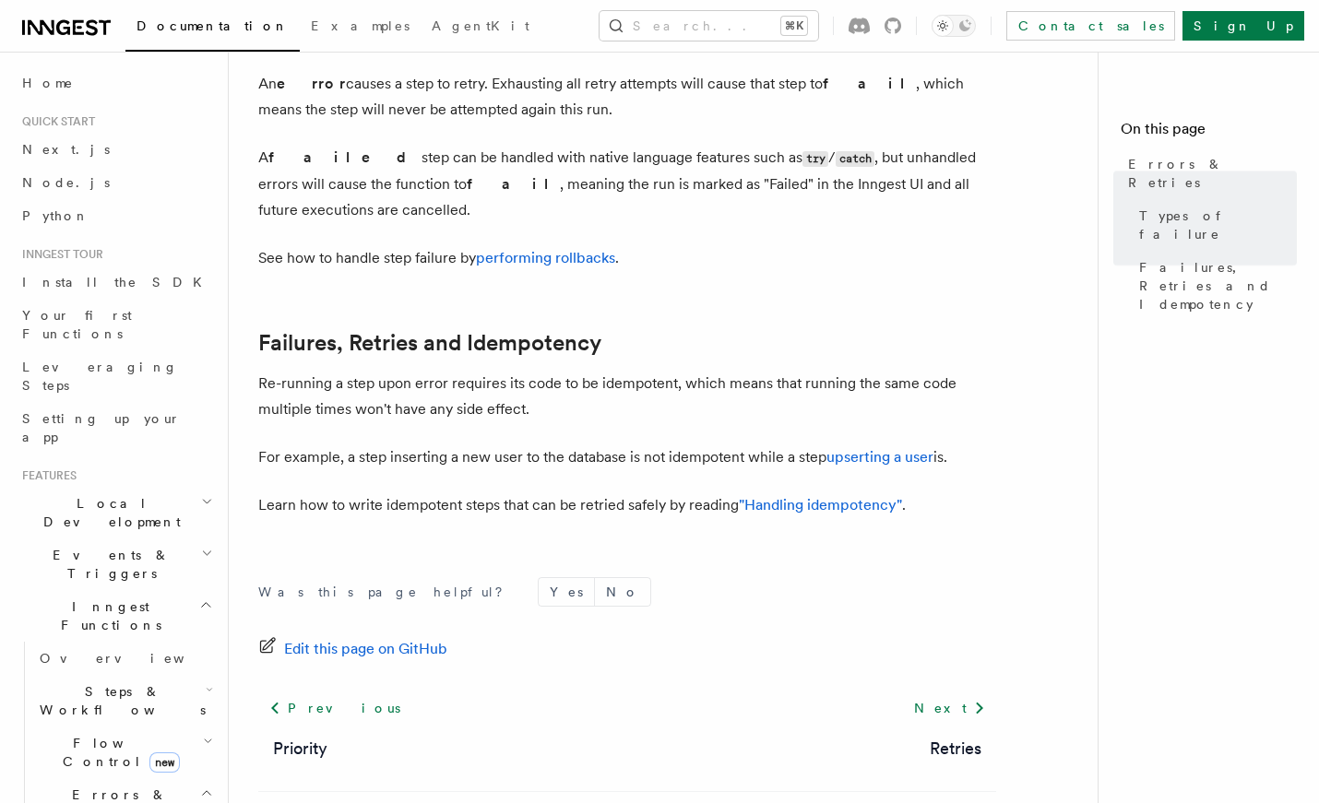
scroll to position [747, 0]
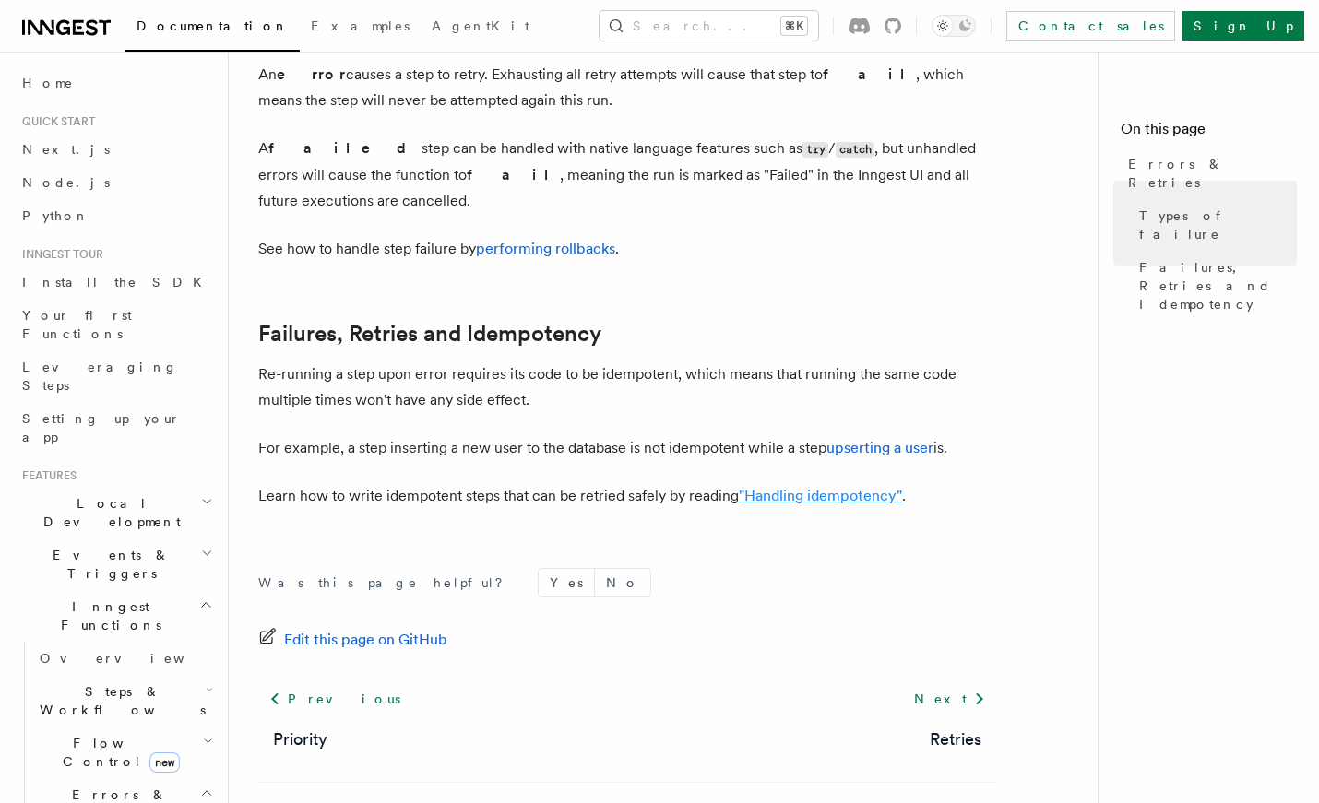
click at [785, 487] on link ""Handling idempotency"" at bounding box center [820, 496] width 163 height 18
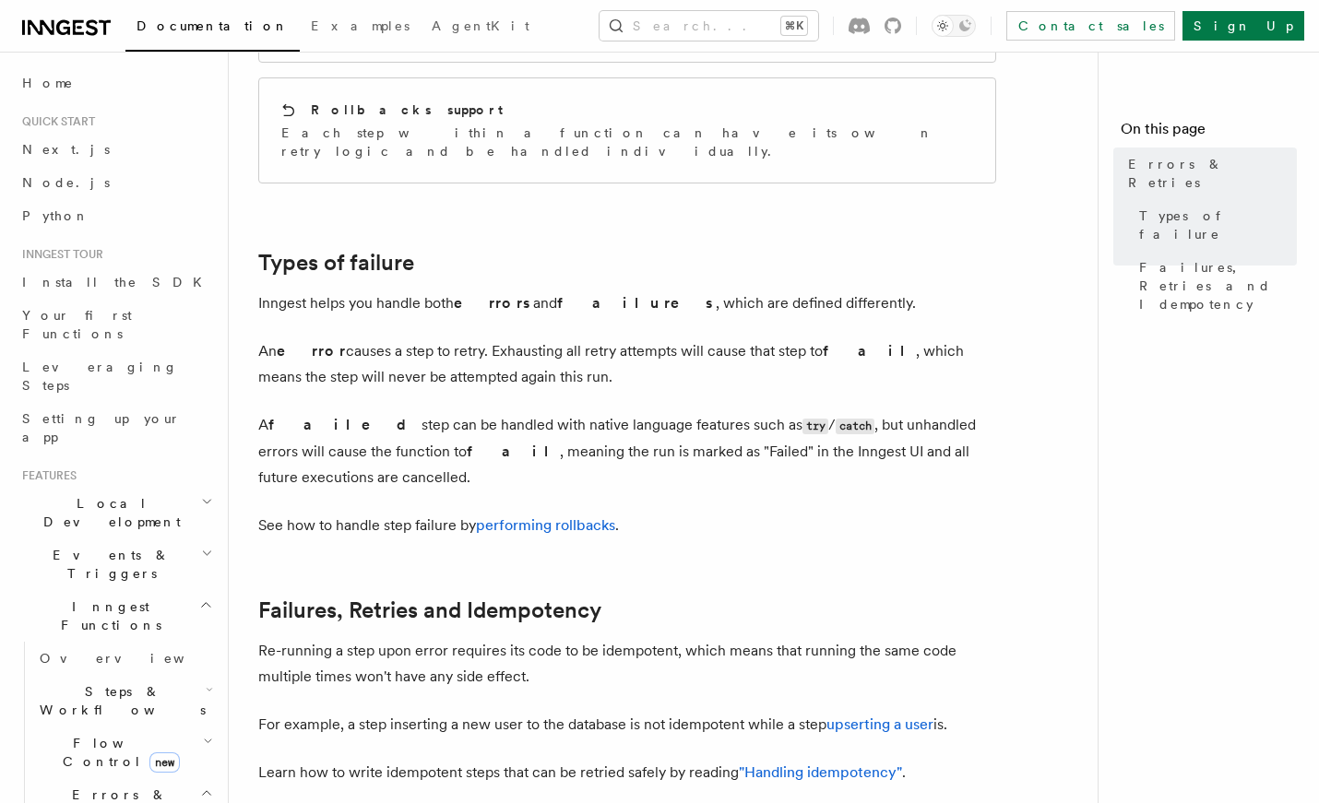
scroll to position [479, 0]
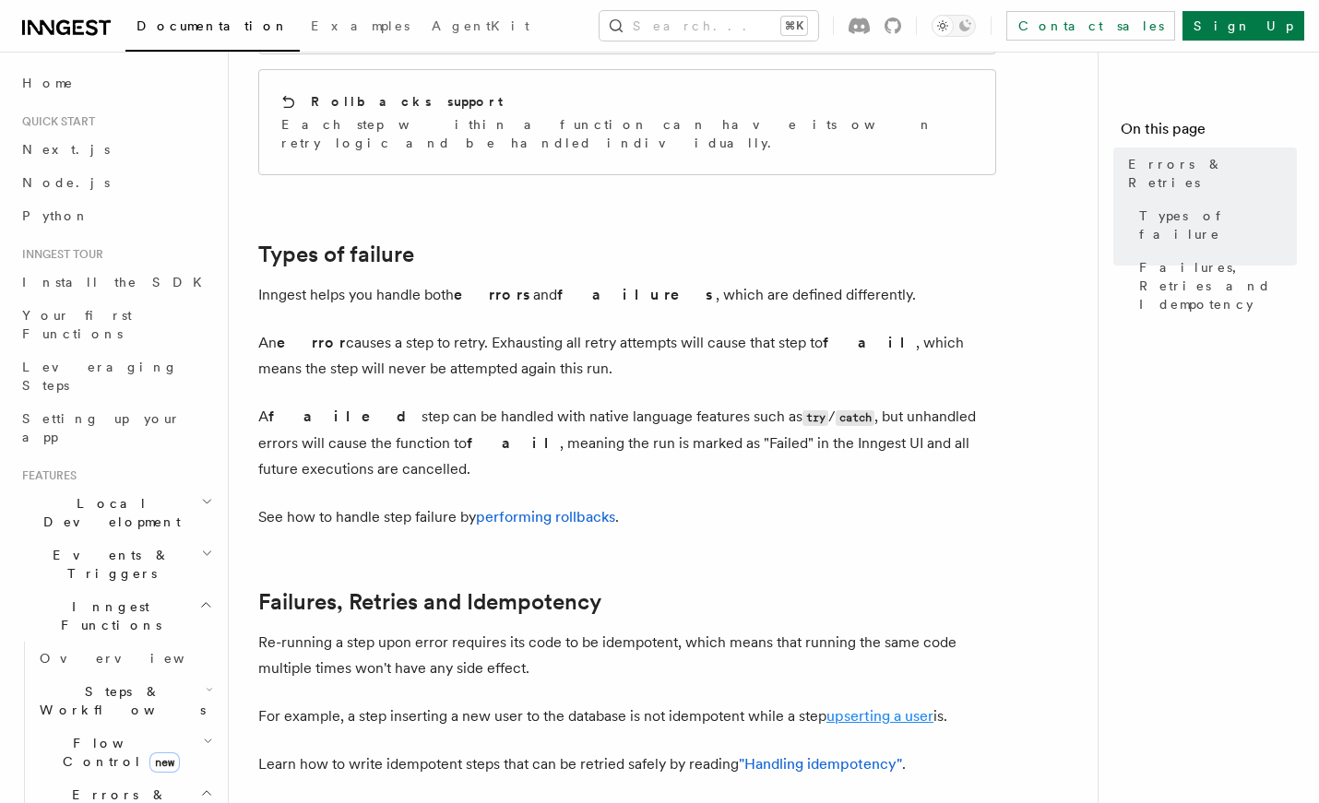
click at [874, 707] on link "upserting a user" at bounding box center [879, 716] width 107 height 18
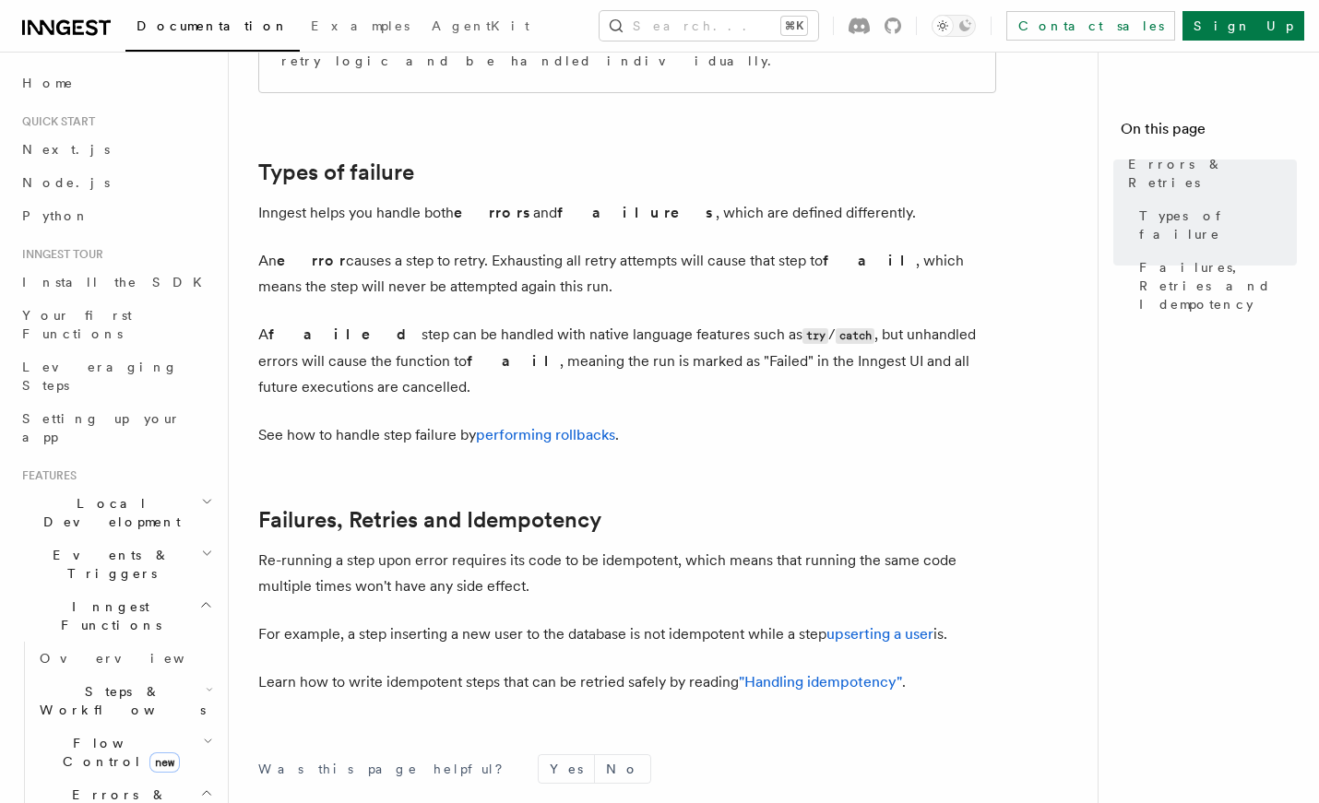
scroll to position [551, 0]
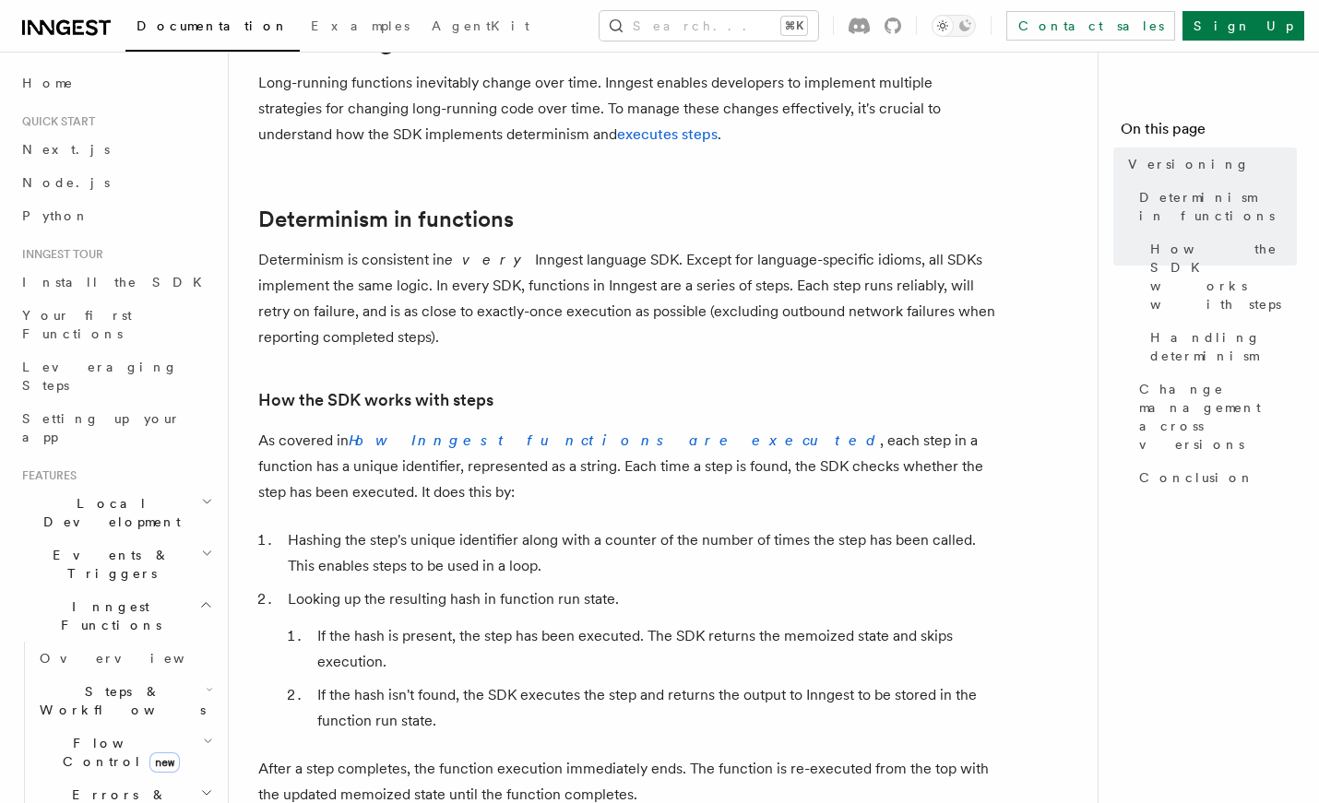
scroll to position [102, 0]
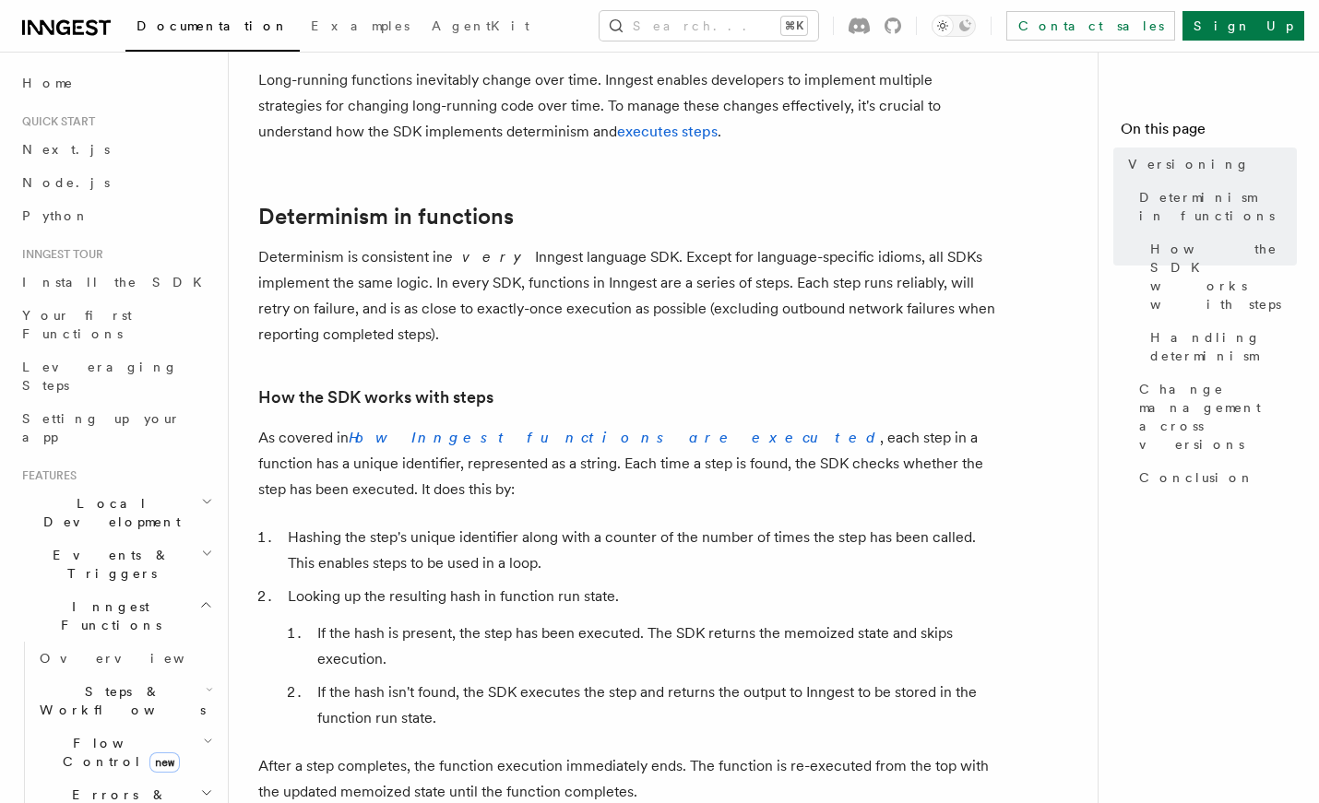
click at [576, 326] on p "Determinism is consistent in every Inngest language SDK. Except for language-sp…" at bounding box center [627, 295] width 738 height 103
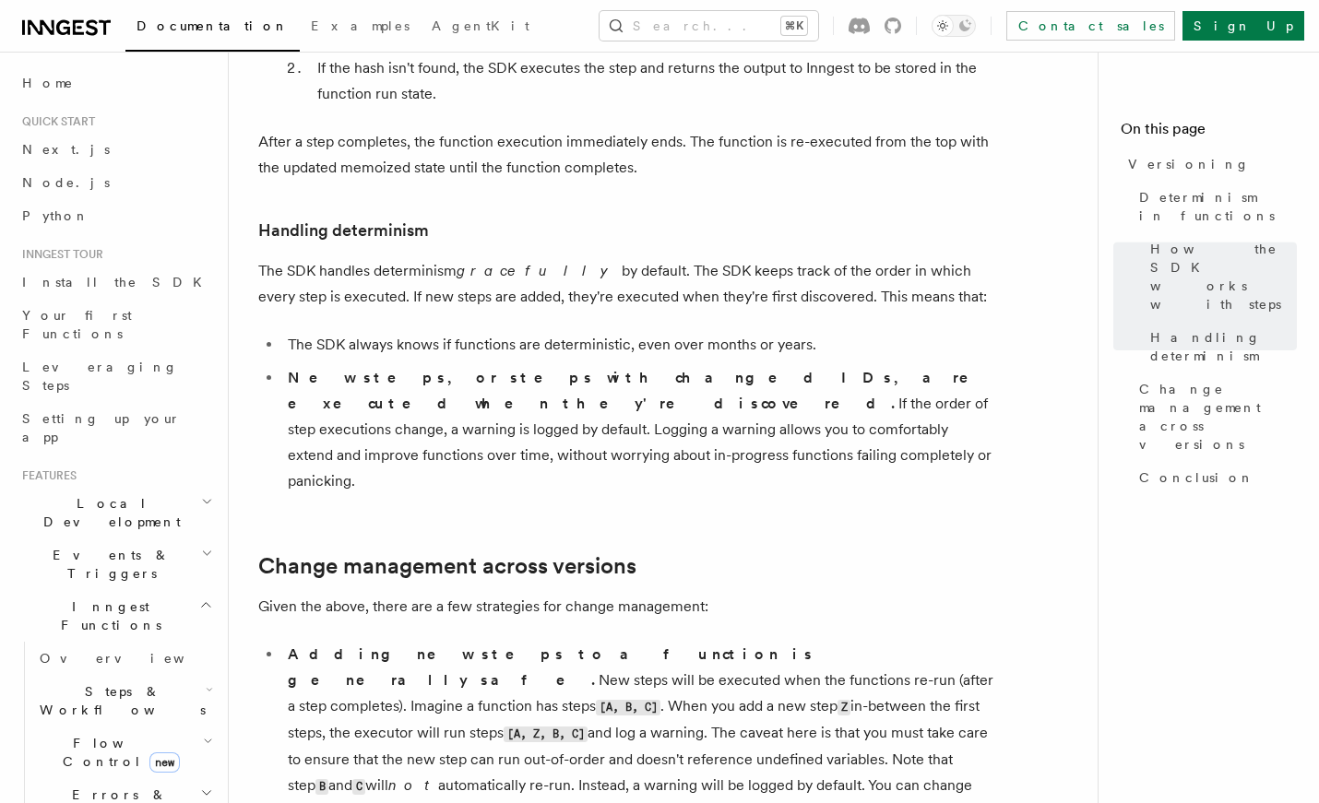
scroll to position [641, 0]
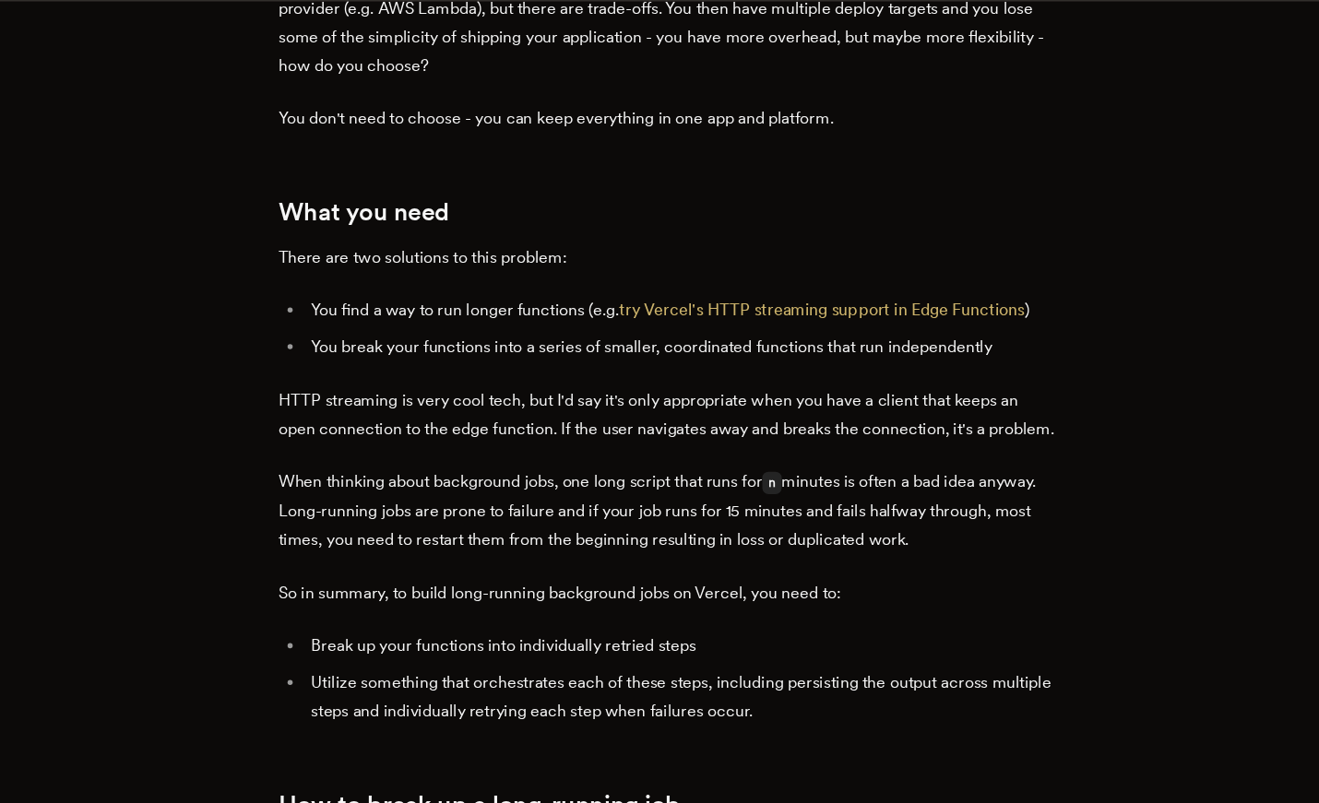
scroll to position [902, 0]
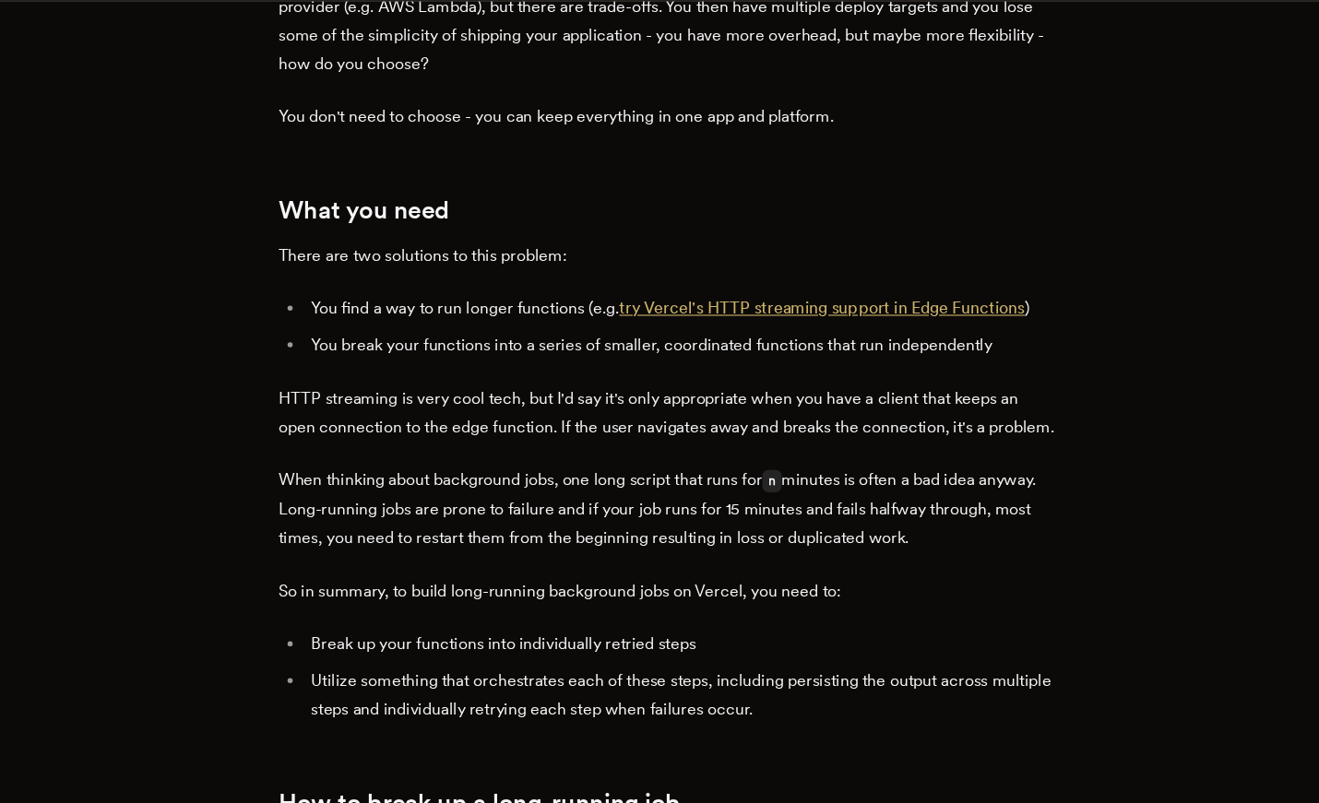
click at [784, 347] on link "try Vercel's HTTP streaming support in Edge Functions" at bounding box center [800, 356] width 366 height 18
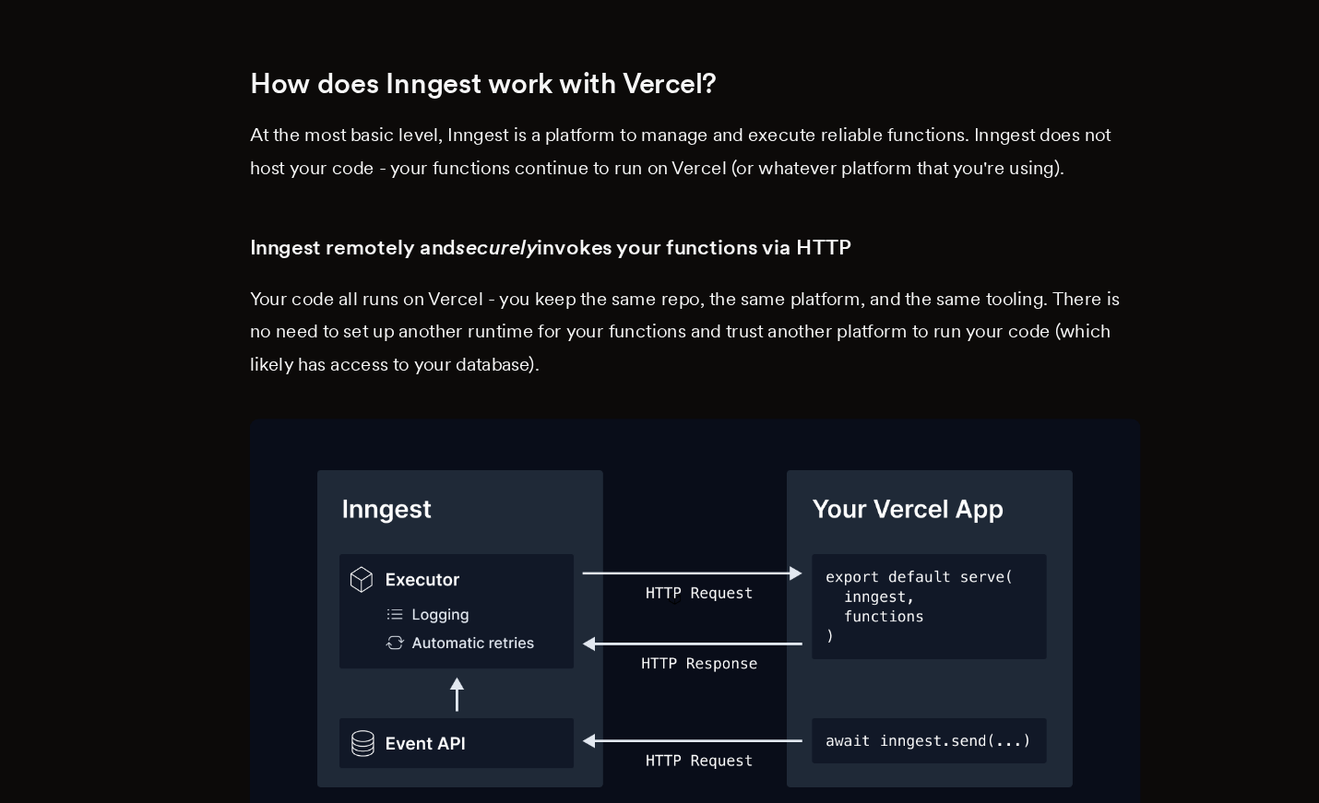
scroll to position [2879, 0]
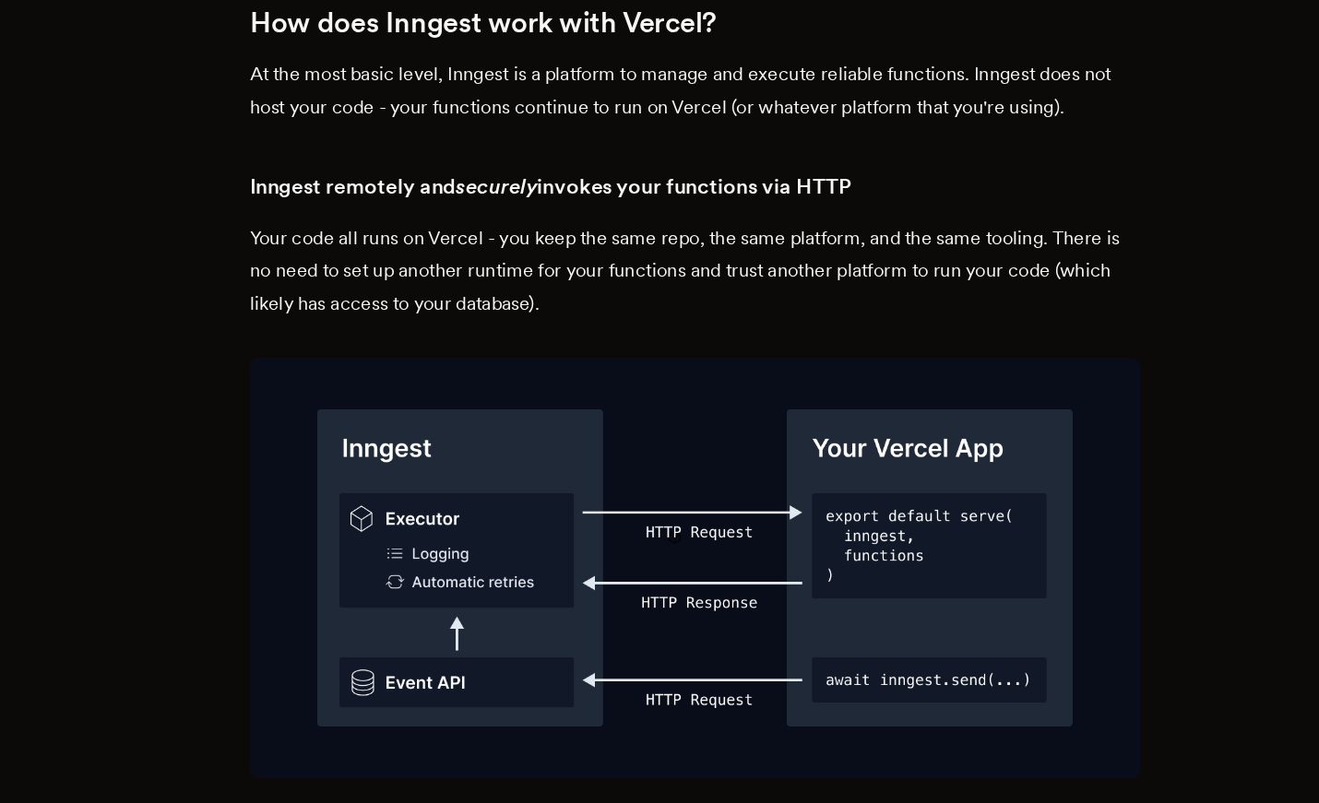
click at [597, 453] on img at bounding box center [659, 618] width 701 height 331
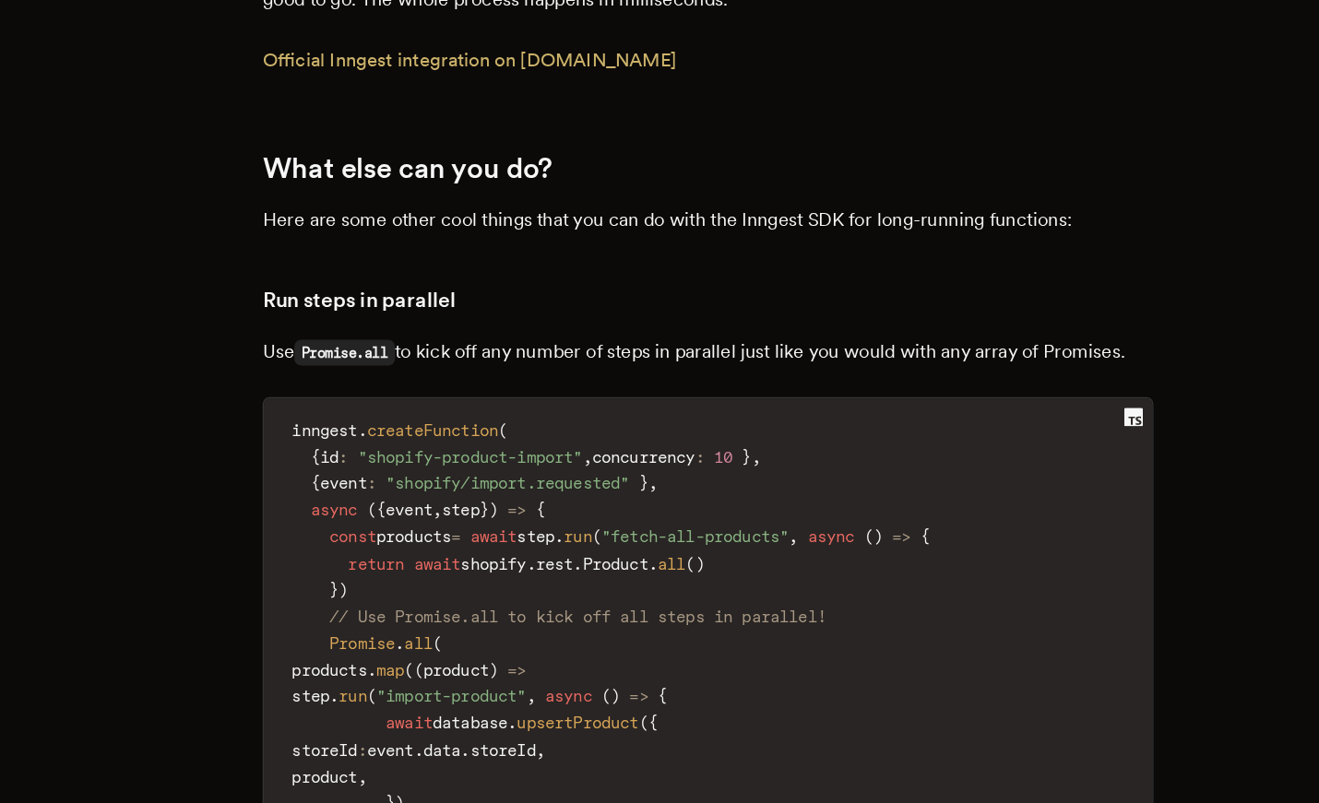
scroll to position [5687, 0]
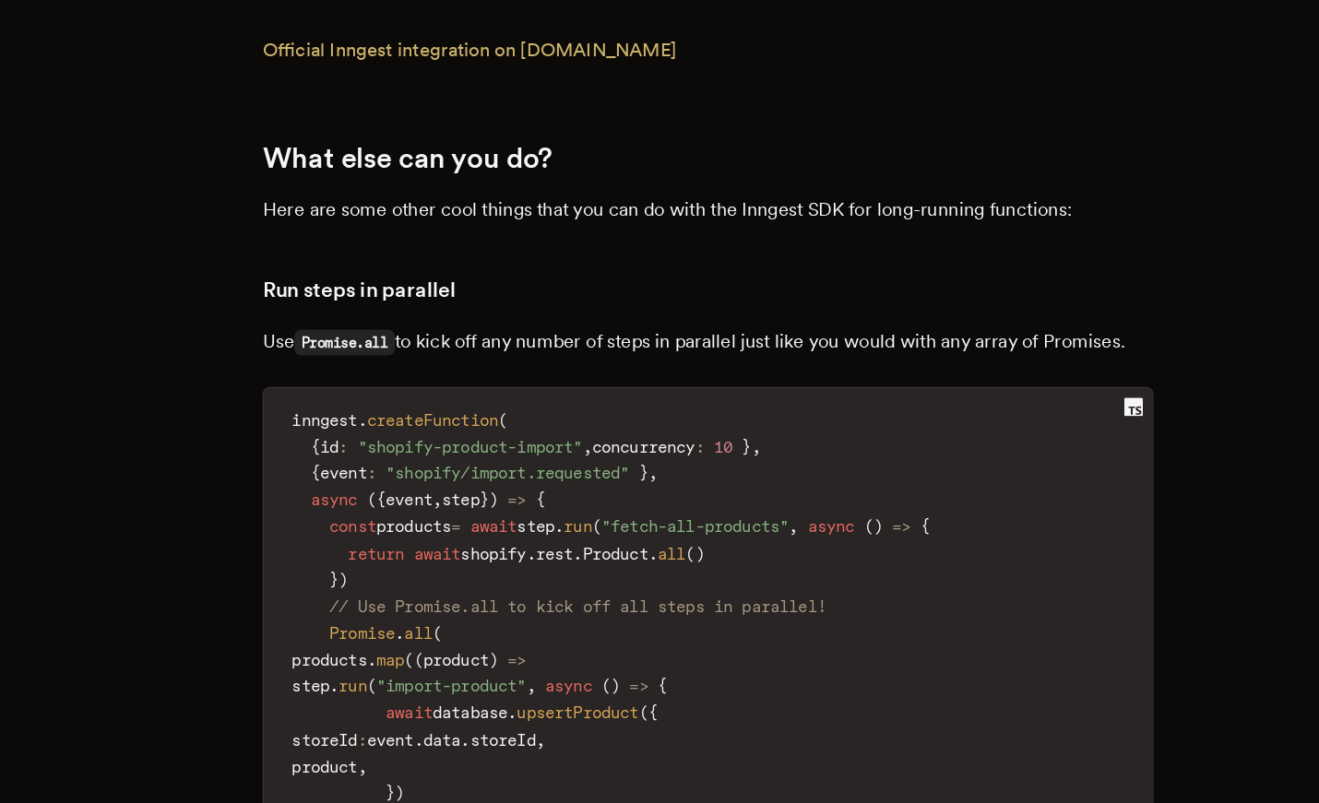
click at [827, 386] on h3 "Run steps in parallel" at bounding box center [659, 399] width 701 height 26
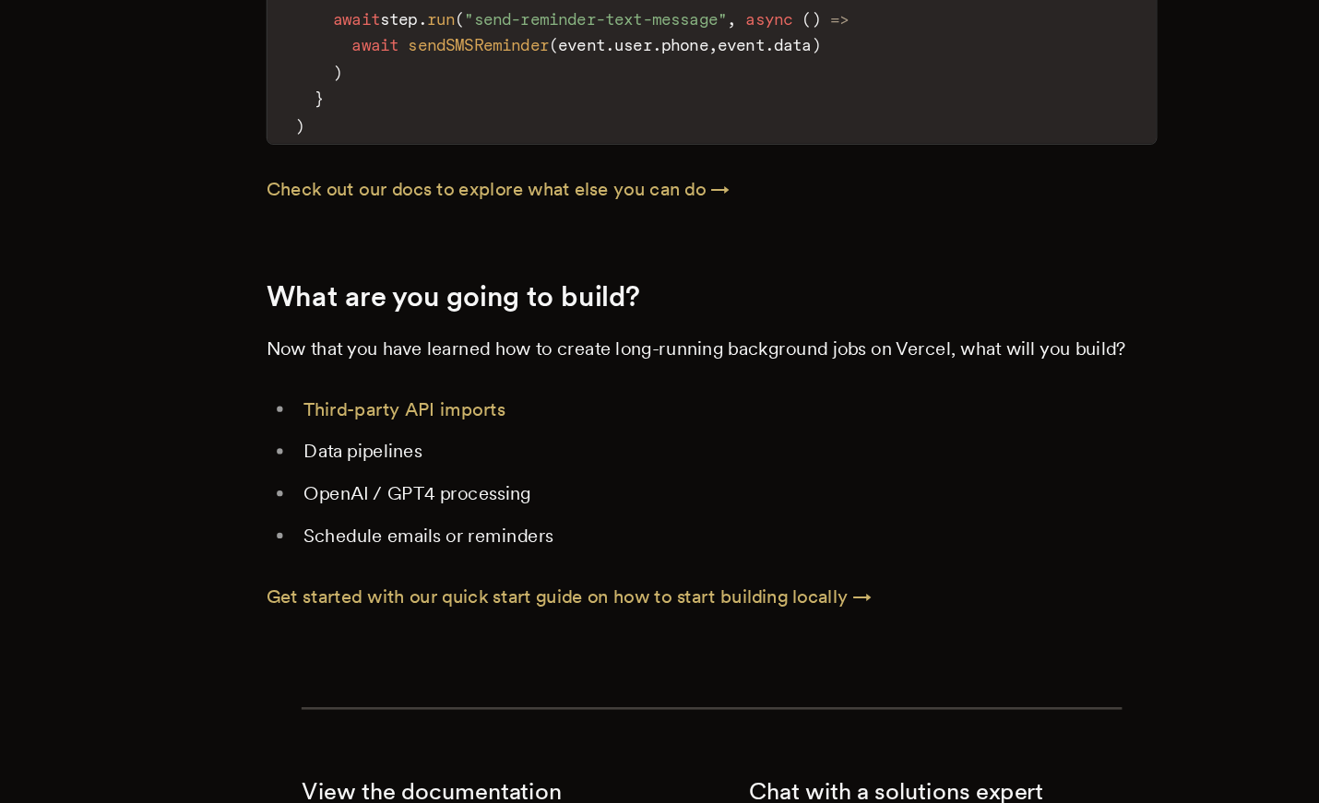
scroll to position [7360, 0]
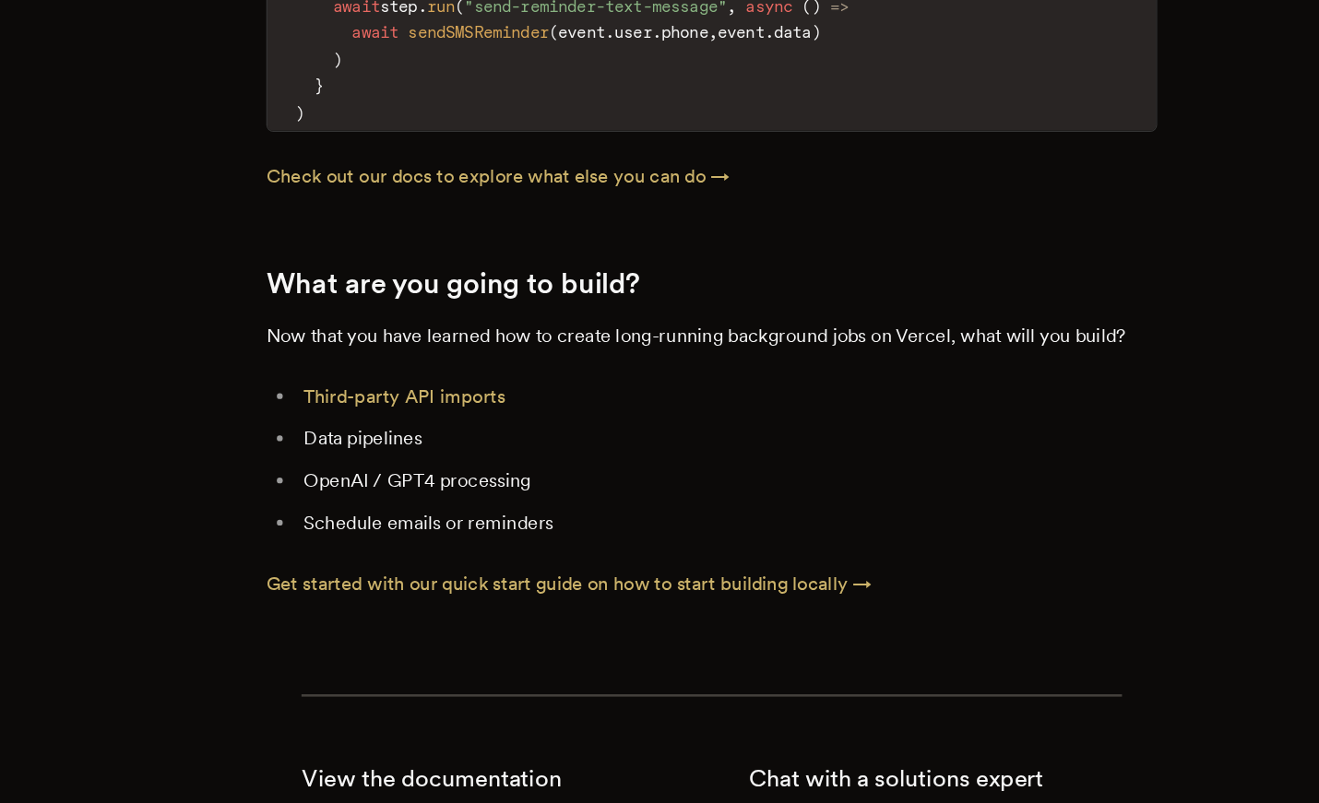
click at [702, 470] on li "Third-party API imports" at bounding box center [671, 483] width 677 height 26
click at [479, 474] on link "Third-party API imports" at bounding box center [417, 483] width 159 height 18
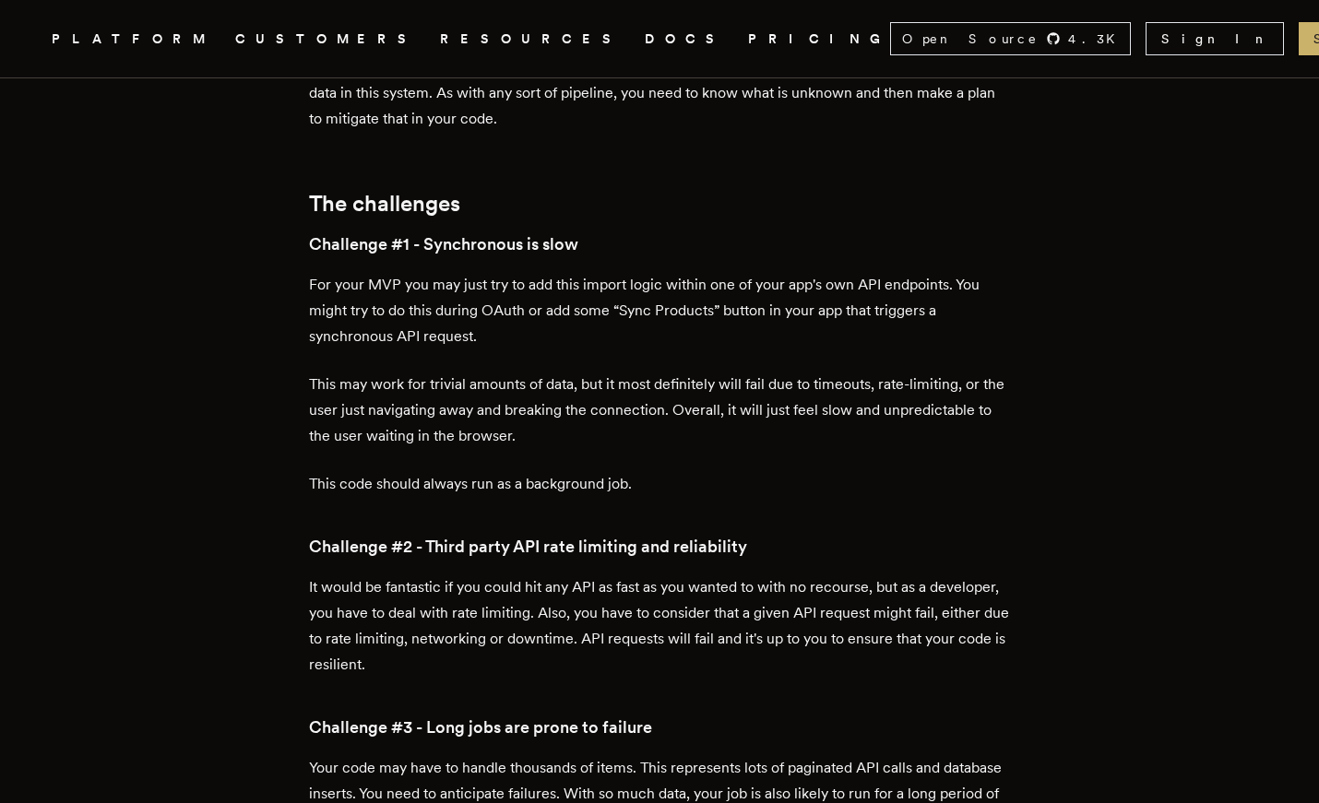
scroll to position [1210, 0]
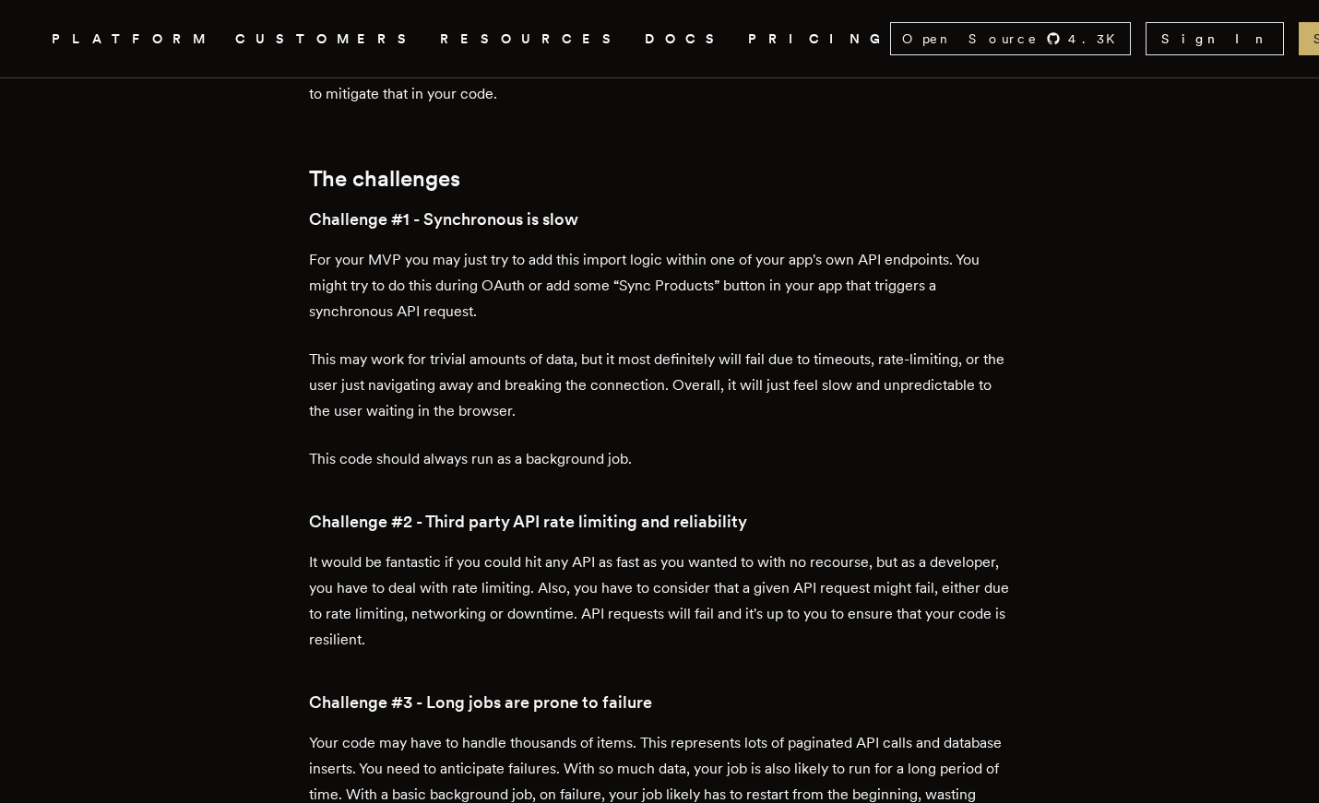
click at [699, 305] on p "For your MVP you may just try to add this import logic within one of your app's…" at bounding box center [659, 285] width 701 height 77
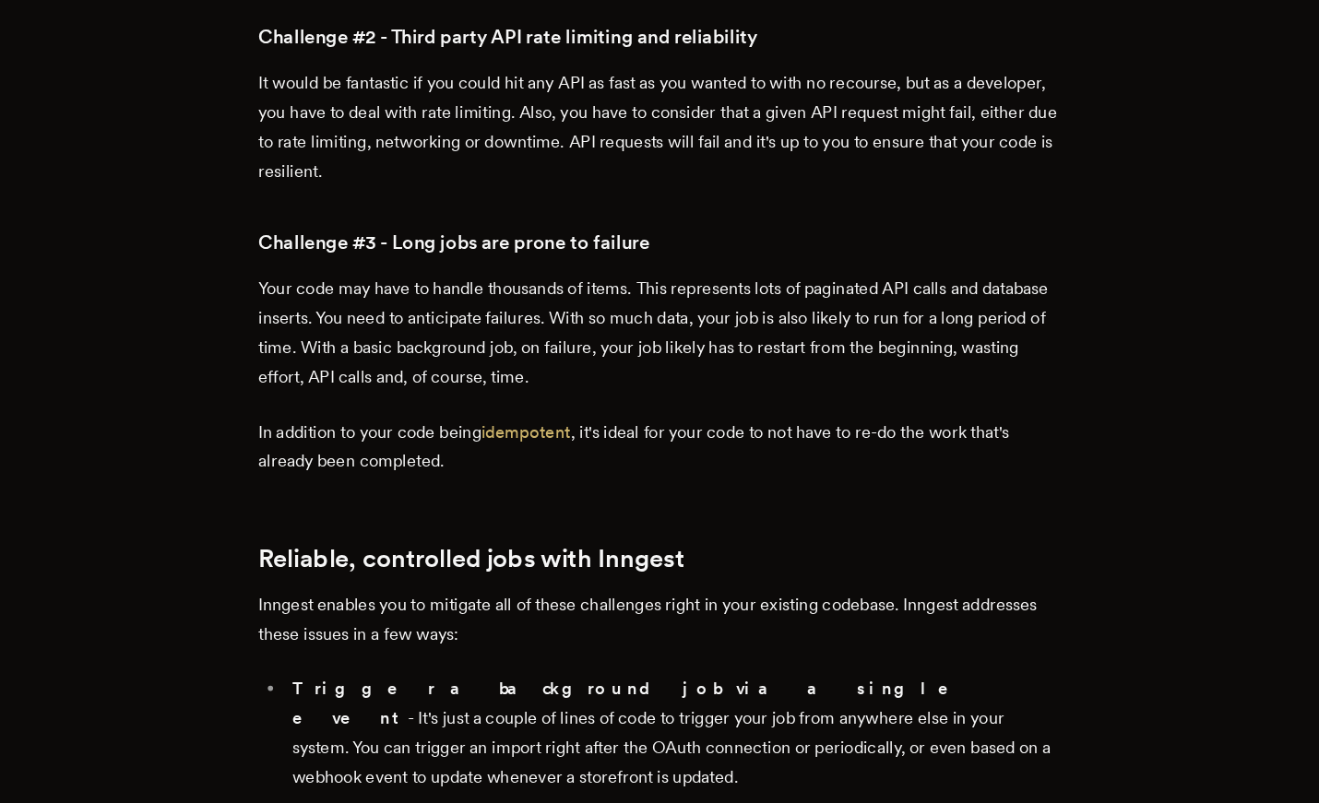
scroll to position [1618, 0]
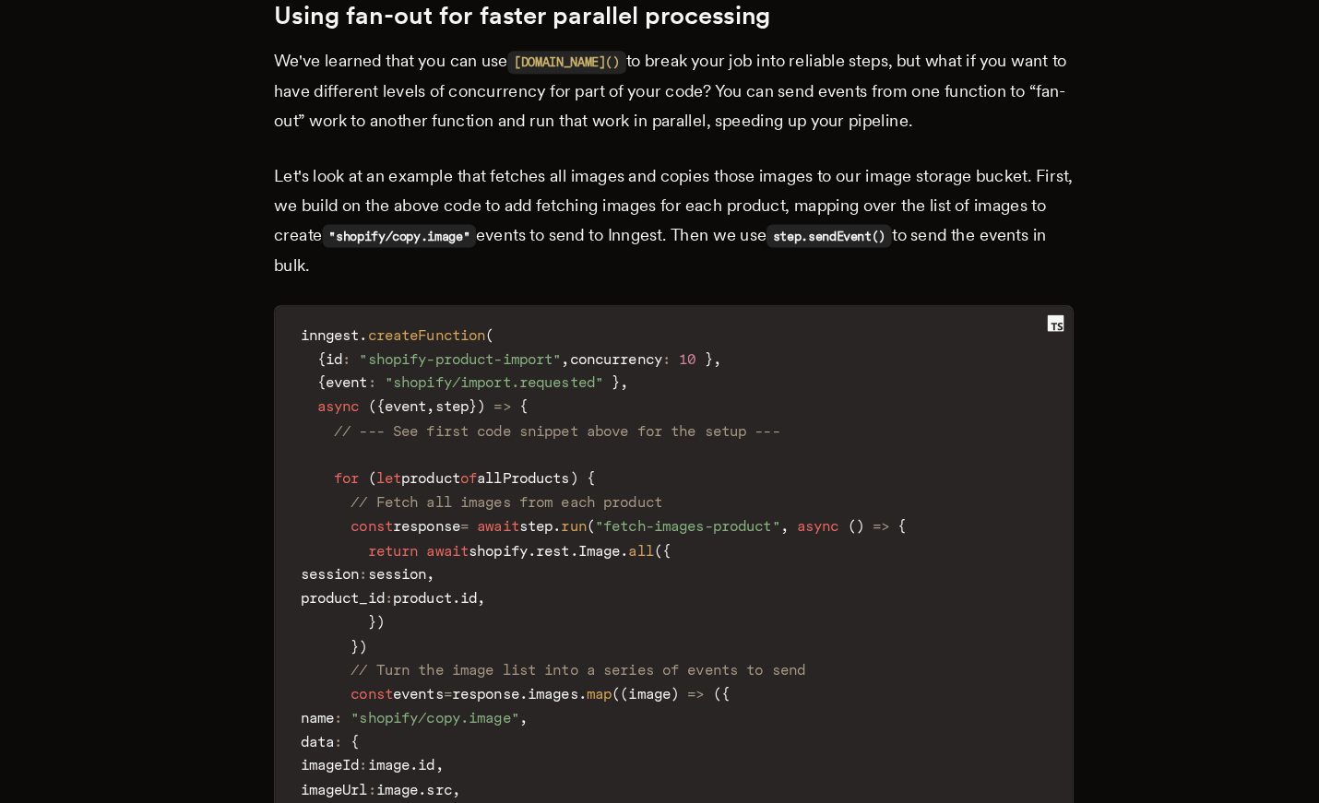
scroll to position [5122, 0]
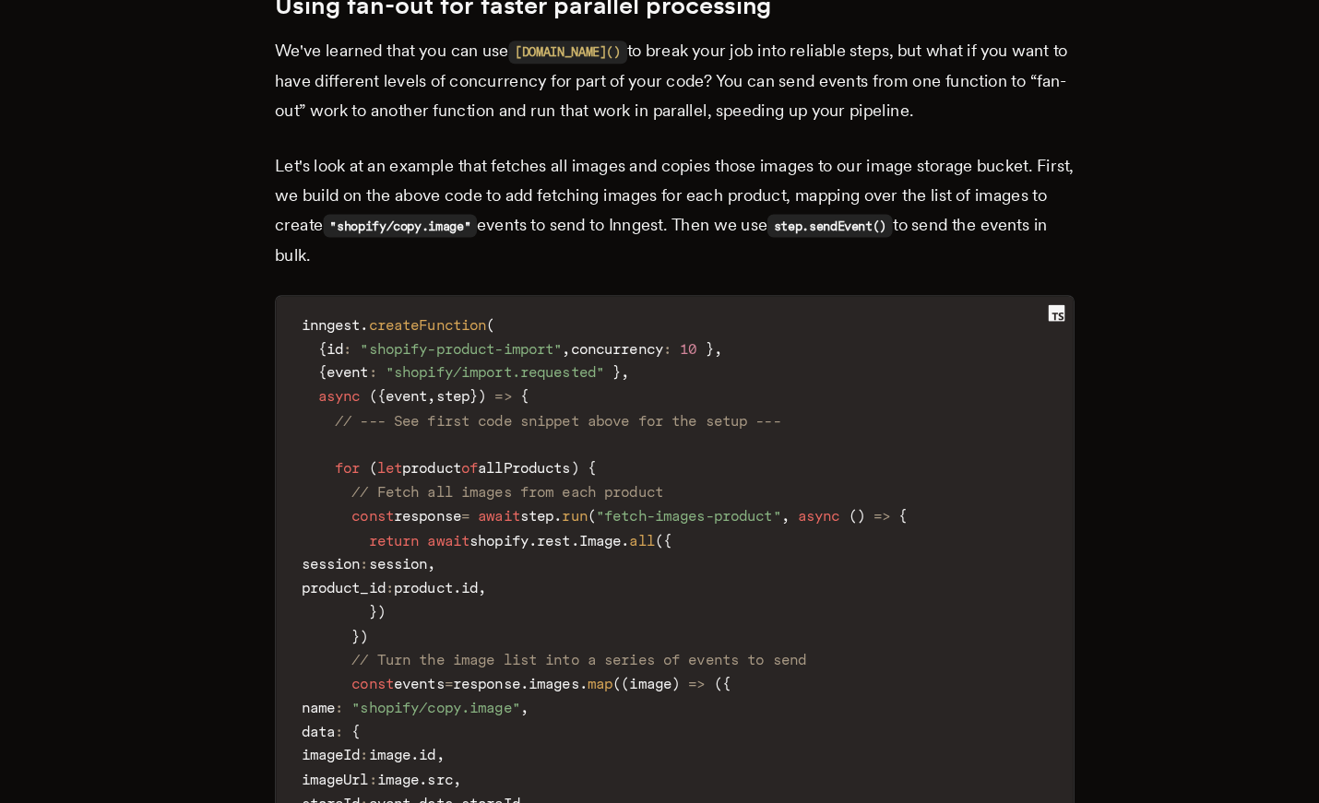
click at [552, 551] on code "inngest . createFunction ( { id : "shopify-product-import" , concurrency : 10 }…" at bounding box center [659, 678] width 699 height 616
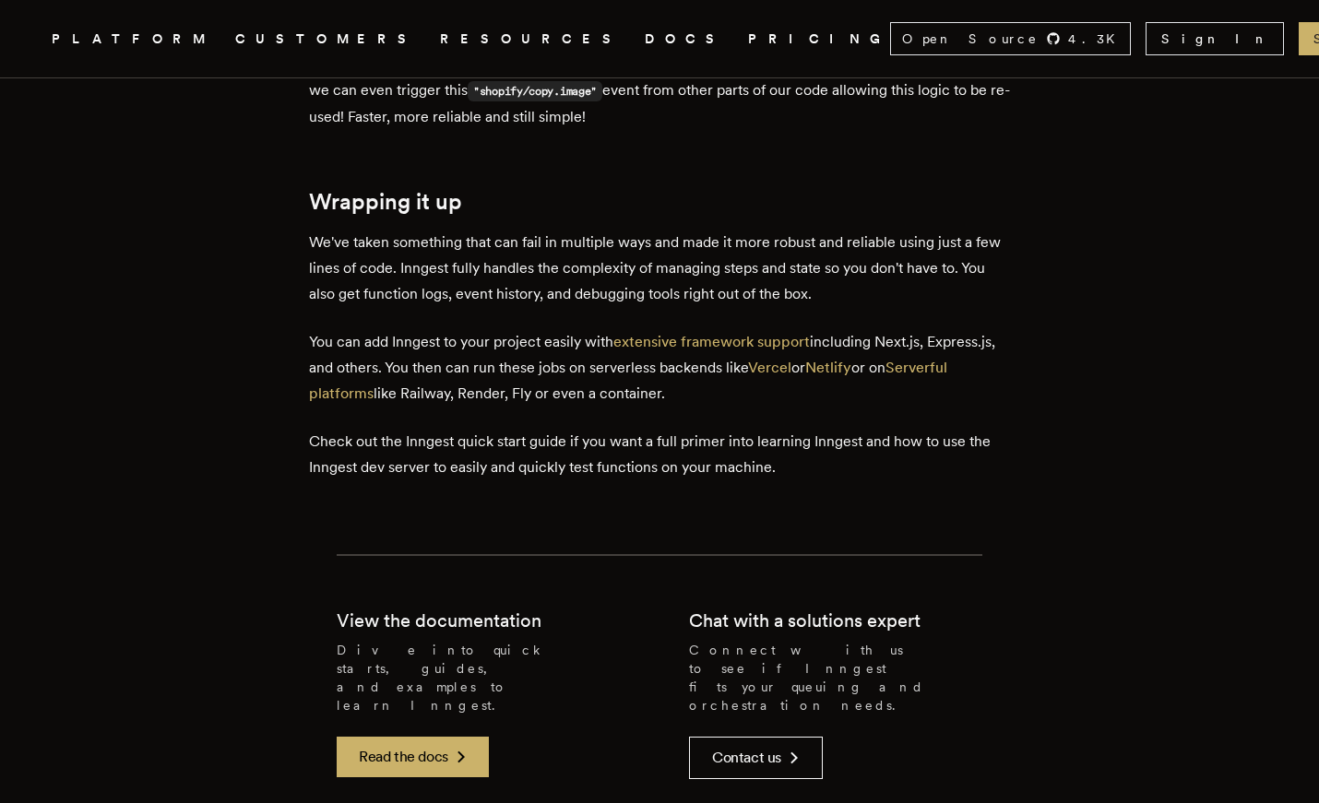
scroll to position [6644, 0]
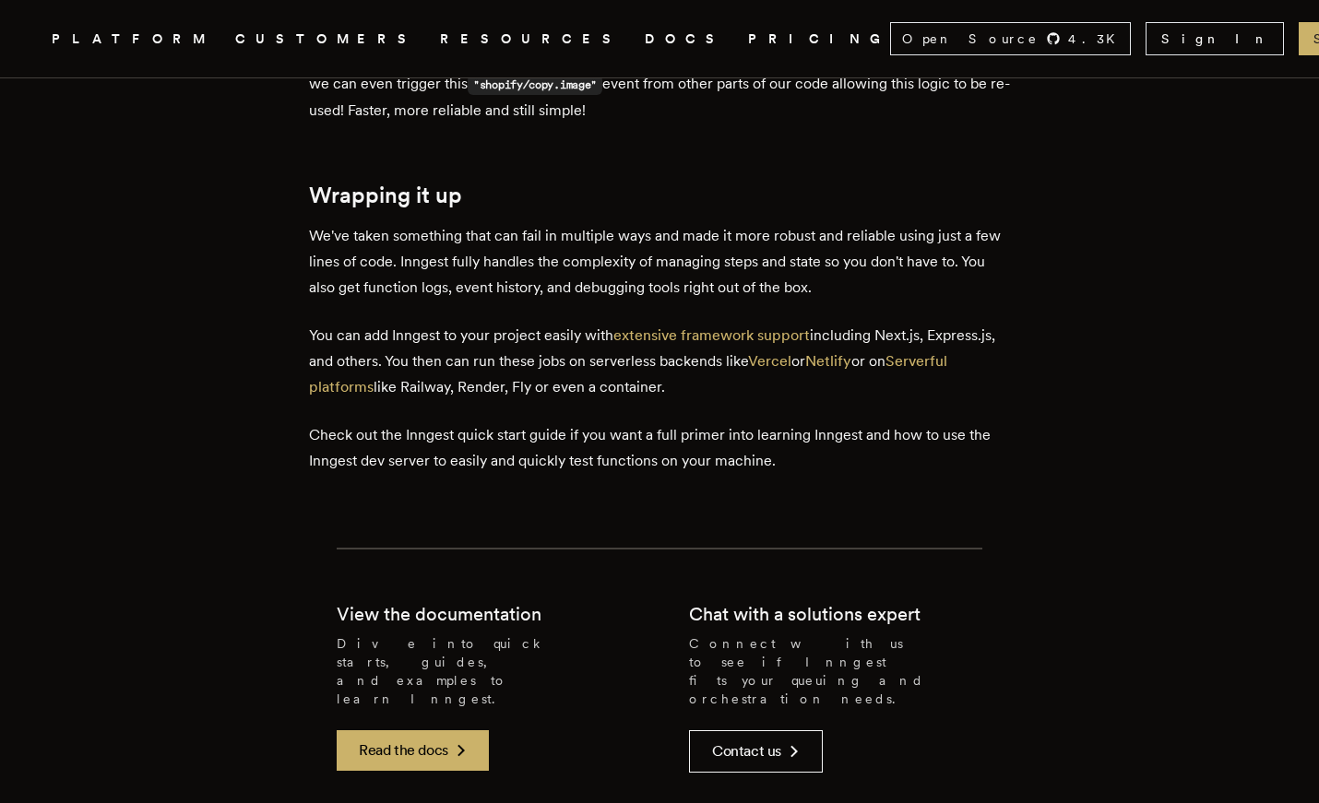
click at [537, 323] on p "You can add Inngest to your project easily with extensive framework support inc…" at bounding box center [659, 361] width 701 height 77
click at [622, 223] on p "We've taken something that can fail in multiple ways and made it more robust an…" at bounding box center [659, 261] width 701 height 77
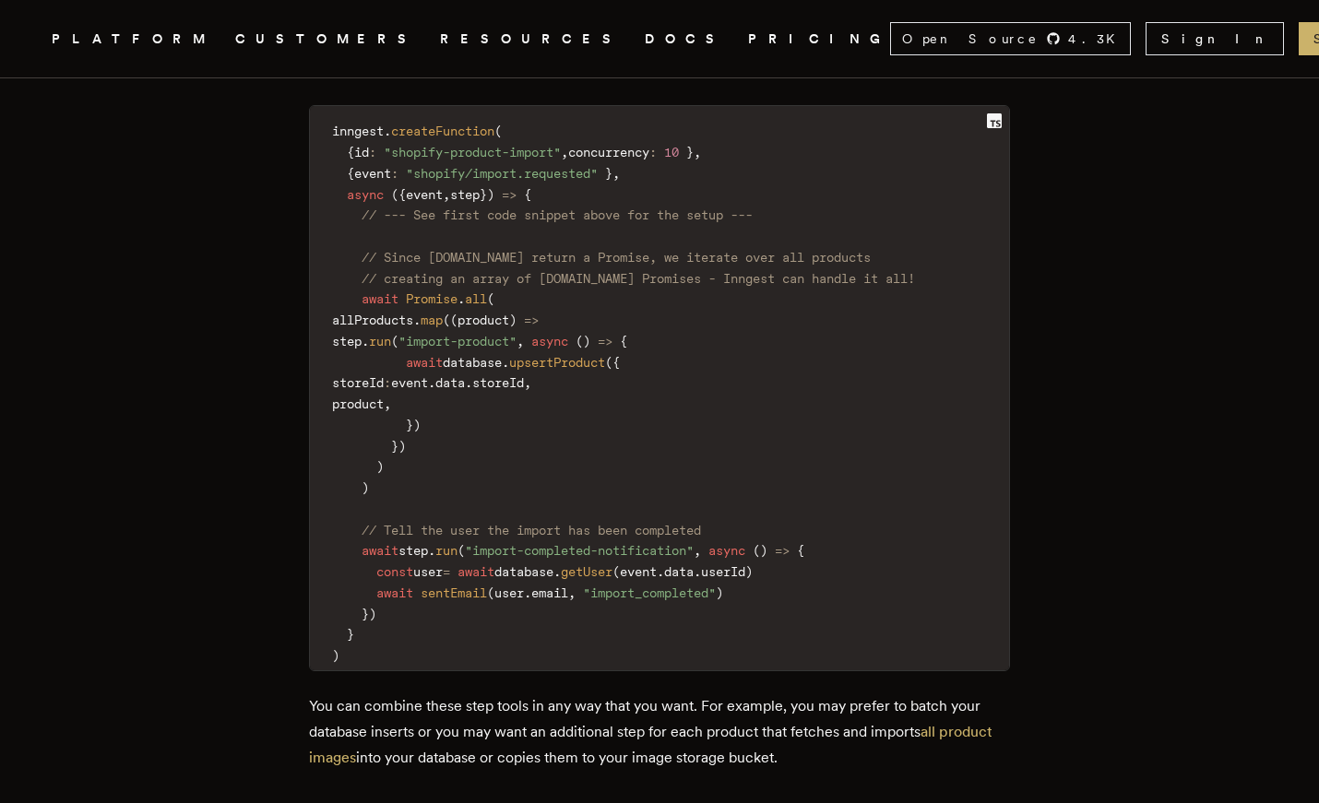
scroll to position [4337, 0]
